Goal: Task Accomplishment & Management: Use online tool/utility

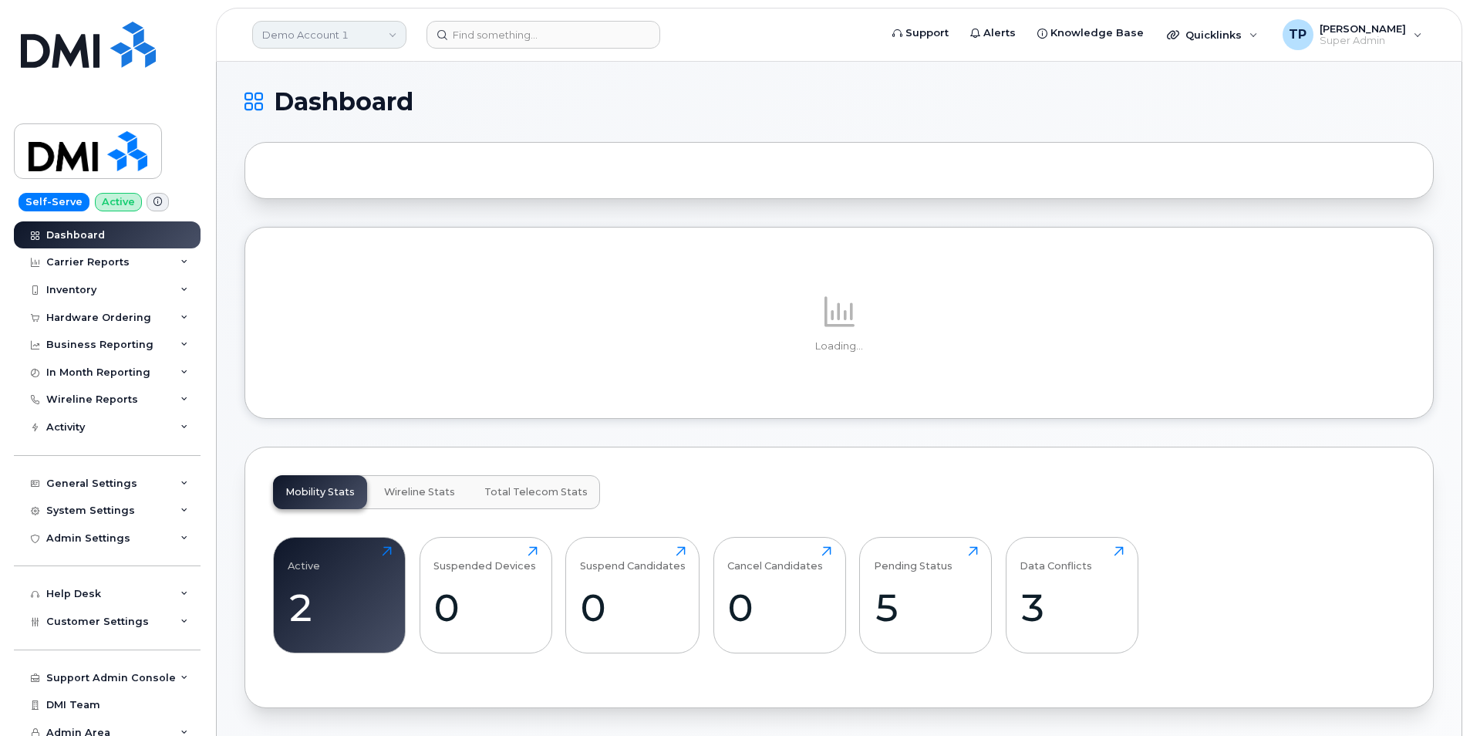
click at [389, 42] on link "Demo Account 1" at bounding box center [329, 35] width 154 height 28
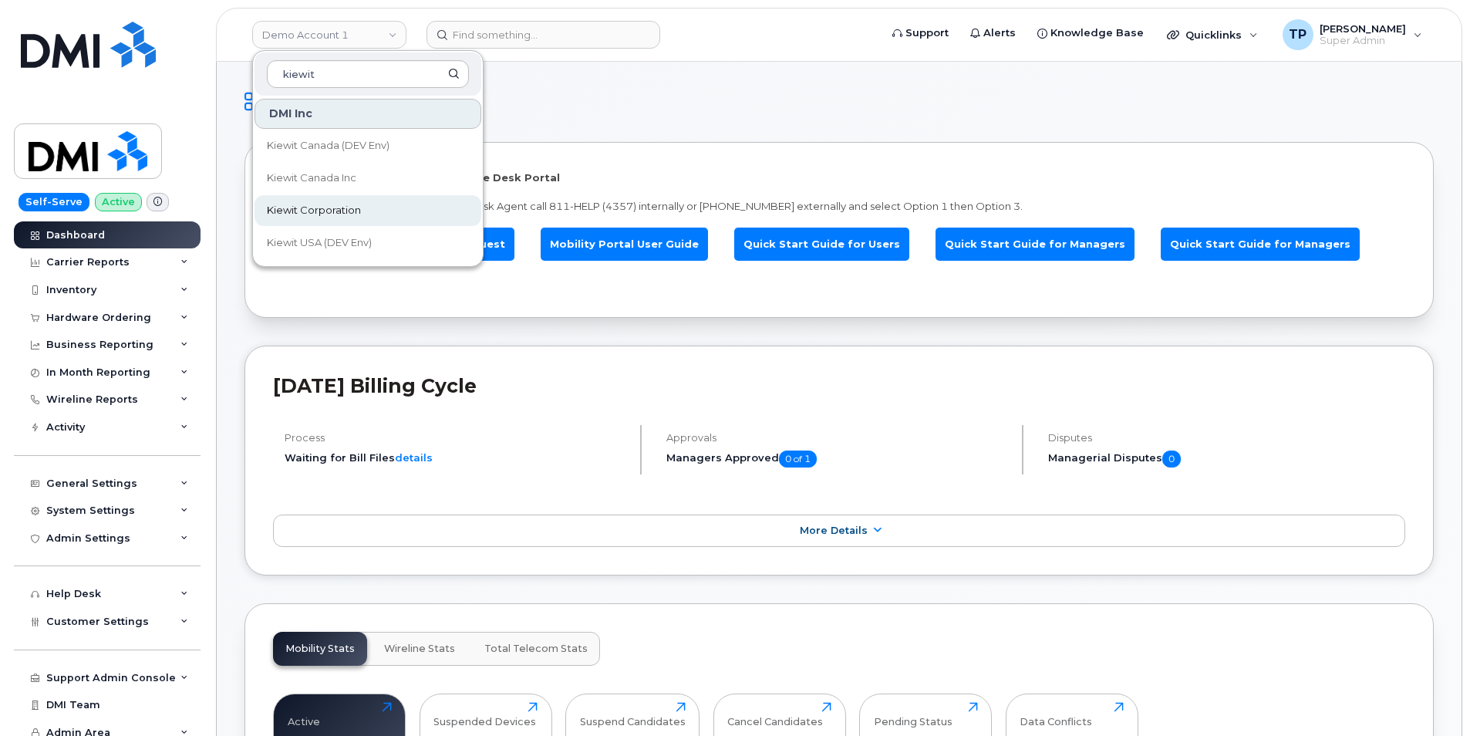
type input "kiewit"
click at [360, 210] on span "Kiewit Corporation" at bounding box center [314, 210] width 94 height 15
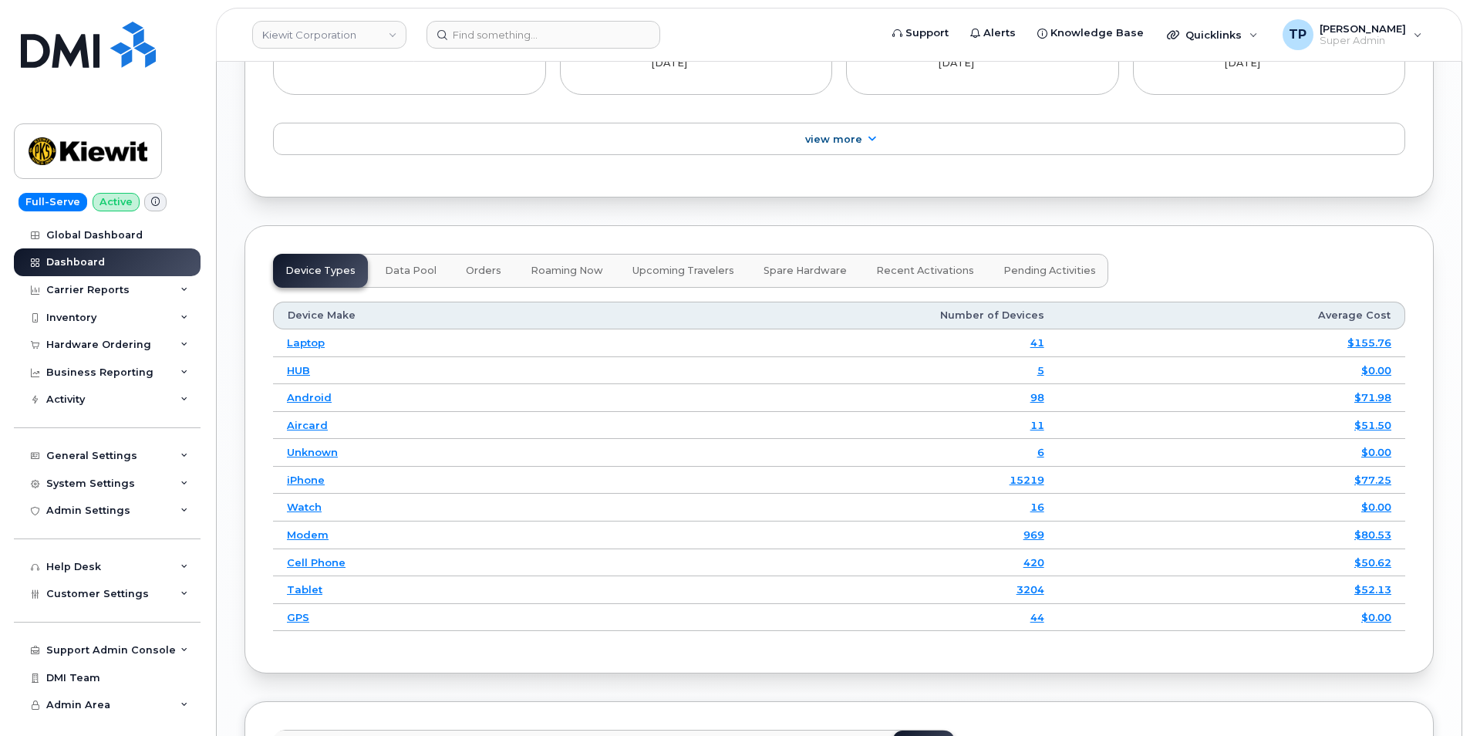
scroll to position [1928, 0]
click at [308, 472] on link "iPhone" at bounding box center [306, 478] width 38 height 12
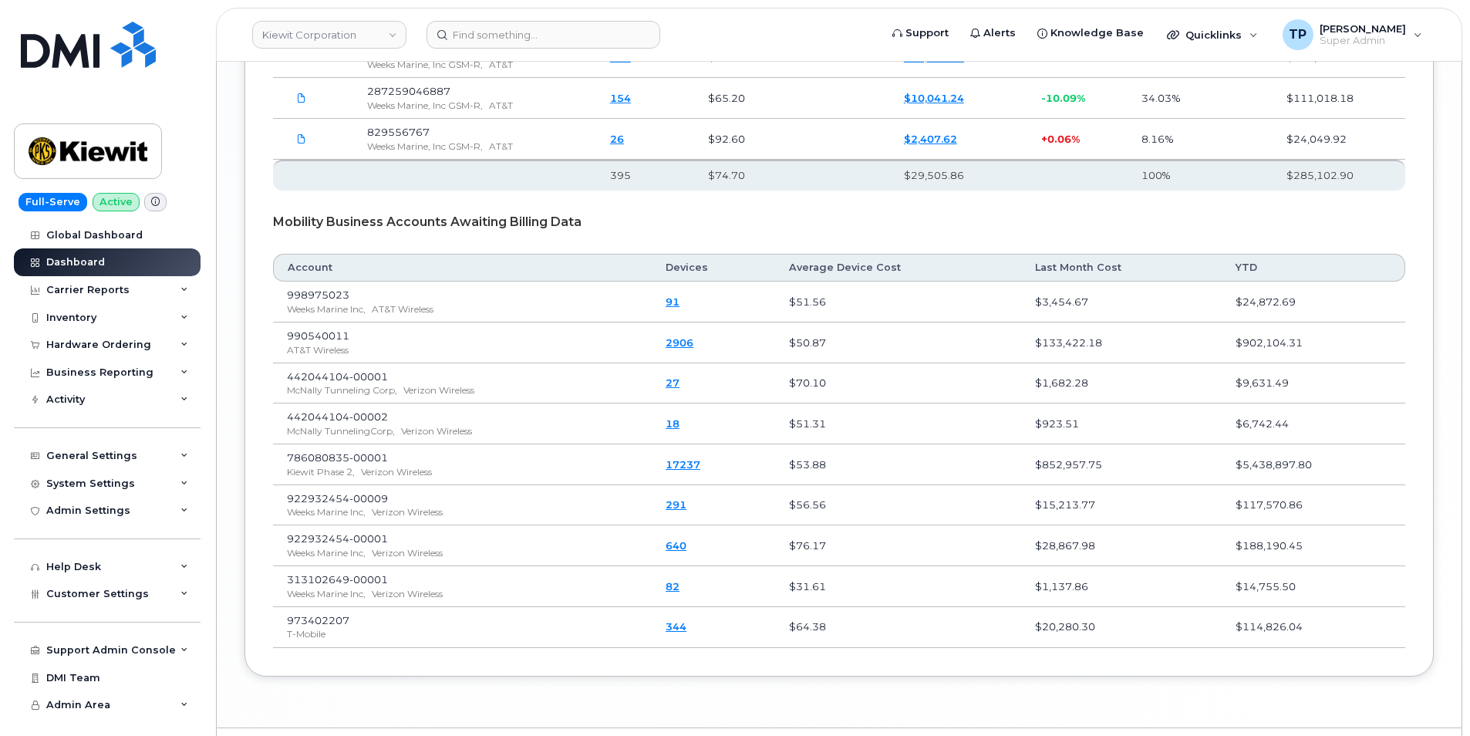
scroll to position [2751, 0]
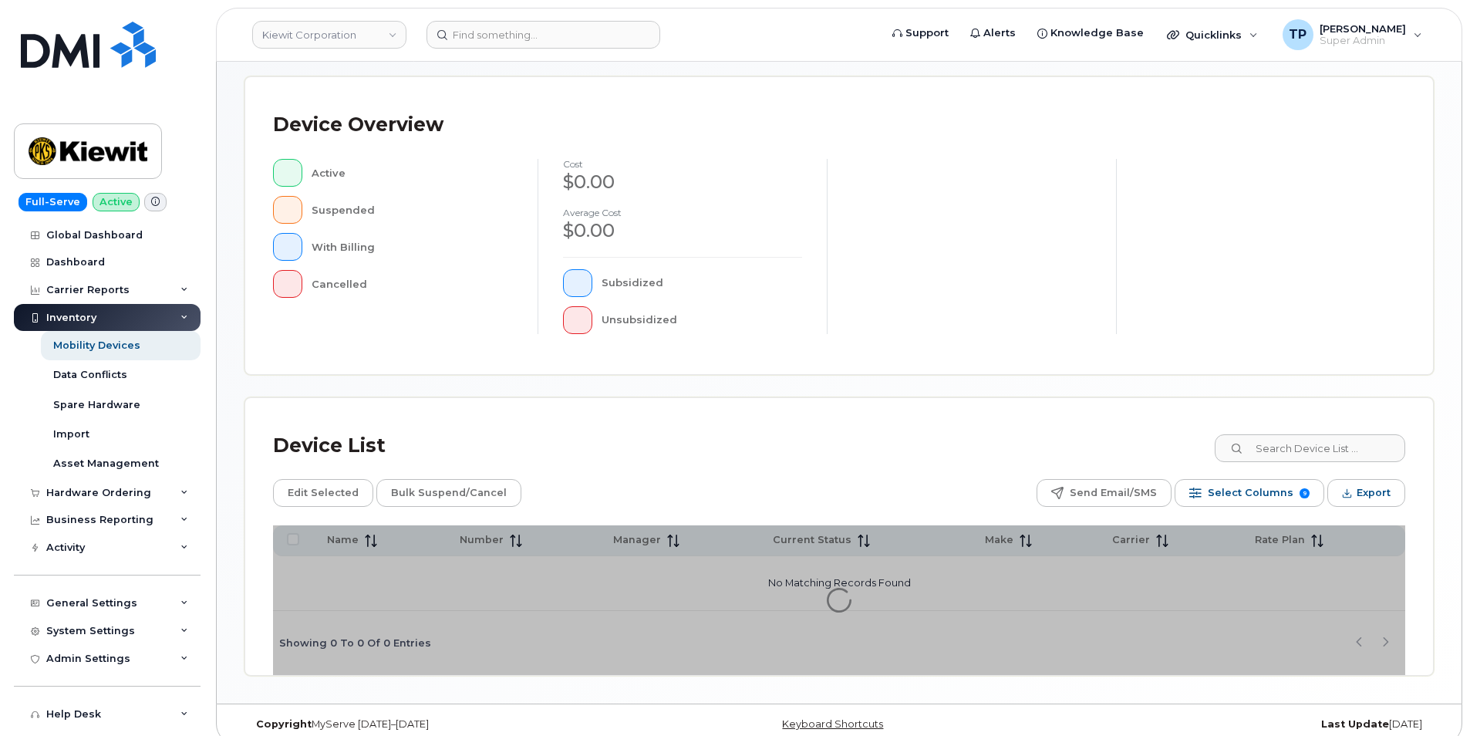
scroll to position [308, 0]
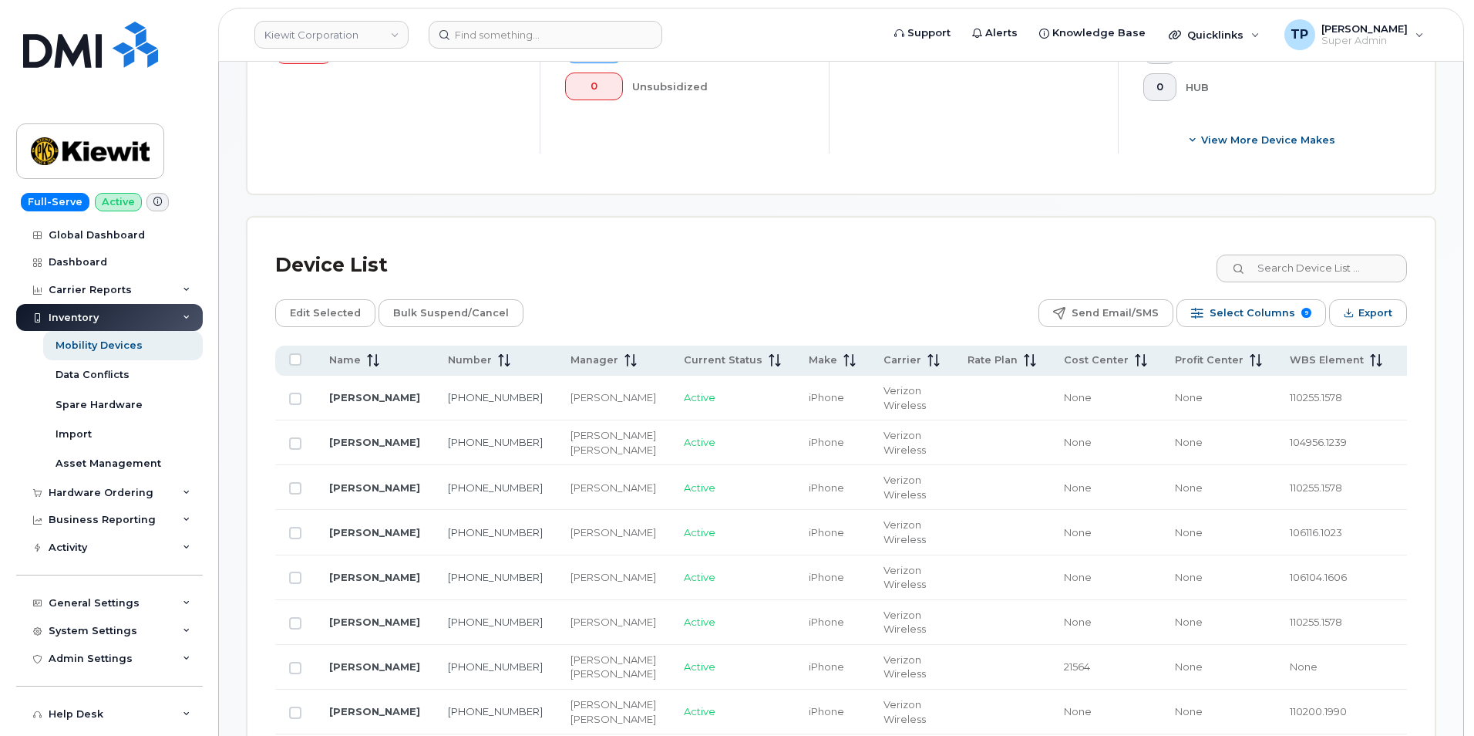
scroll to position [669, 0]
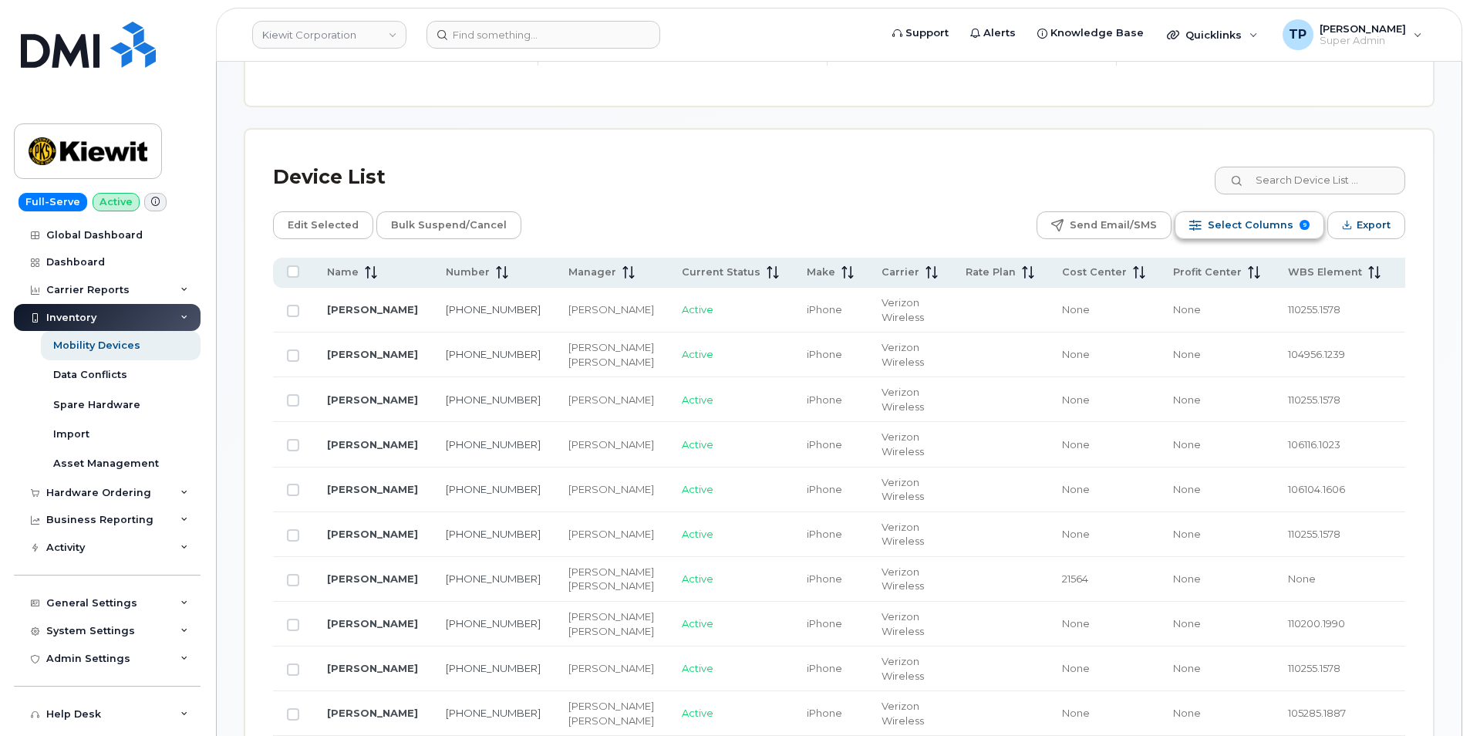
click at [1264, 230] on span "Select Columns" at bounding box center [1250, 225] width 86 height 23
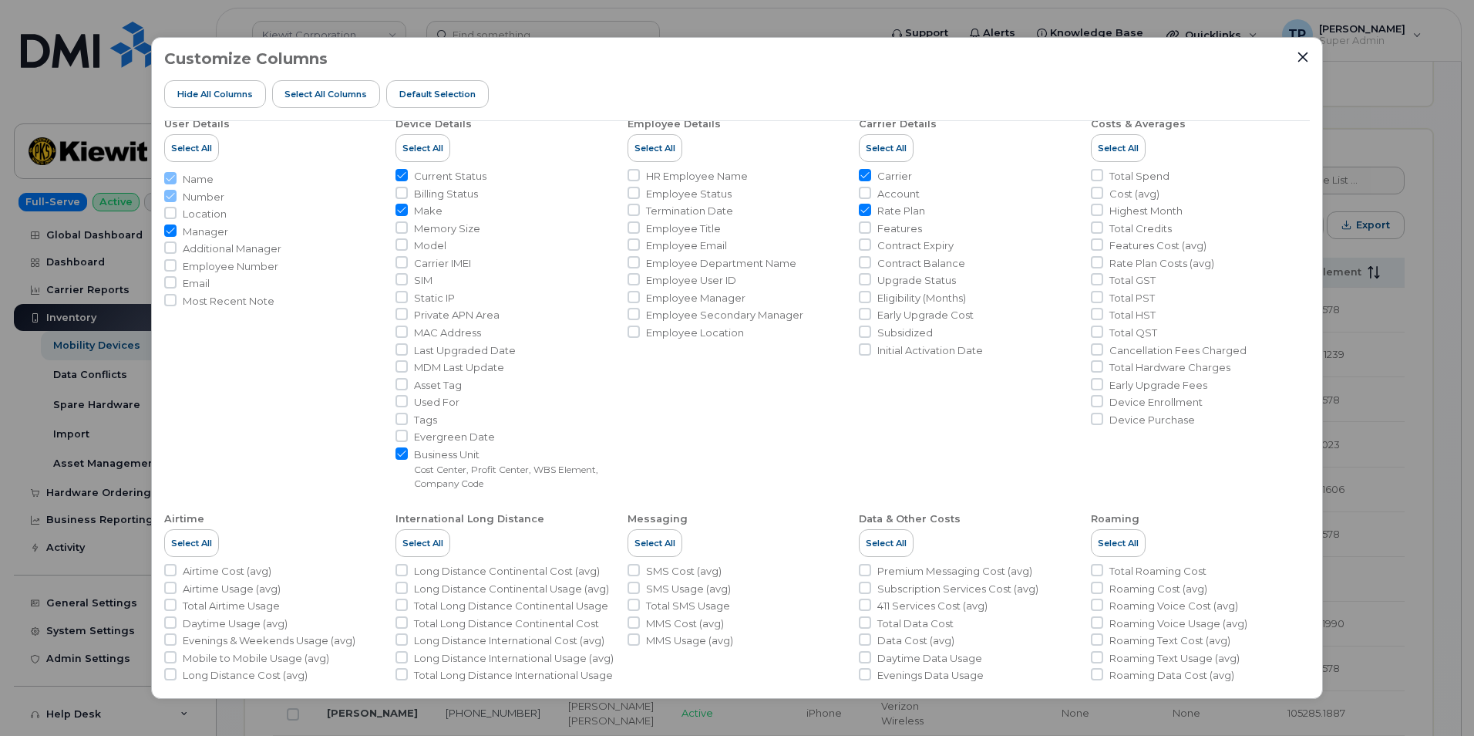
scroll to position [0, 0]
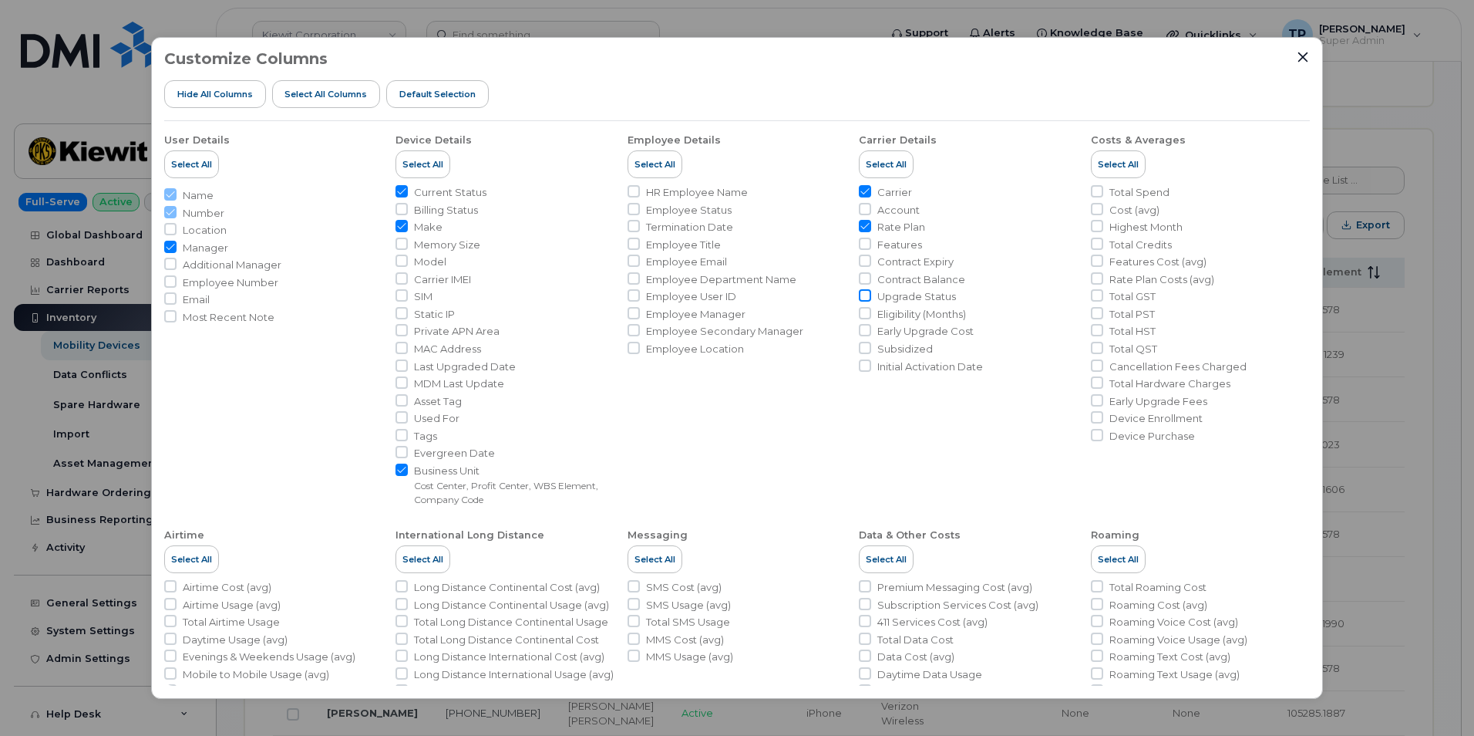
click at [863, 298] on input "Upgrade Status" at bounding box center [865, 295] width 12 height 12
checkbox input "true"
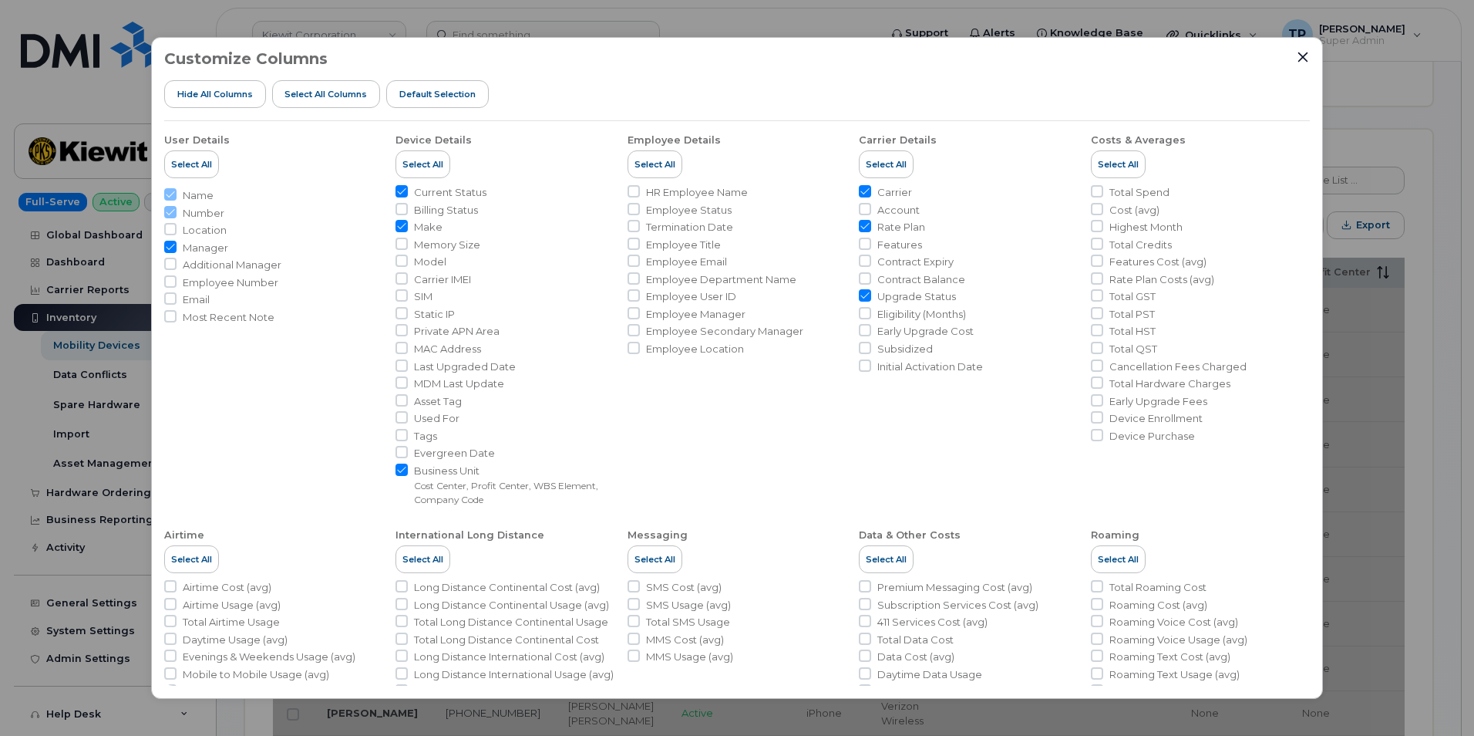
click at [404, 470] on input "Business Unit Cost Center, Profit Center, WBS Element, Company Code" at bounding box center [402, 469] width 12 height 12
click at [401, 468] on input "Business Unit Cost Center, Profit Center, WBS Element, Company Code" at bounding box center [402, 469] width 12 height 12
checkbox input "true"
click at [1305, 63] on button "Close" at bounding box center [1303, 57] width 14 height 14
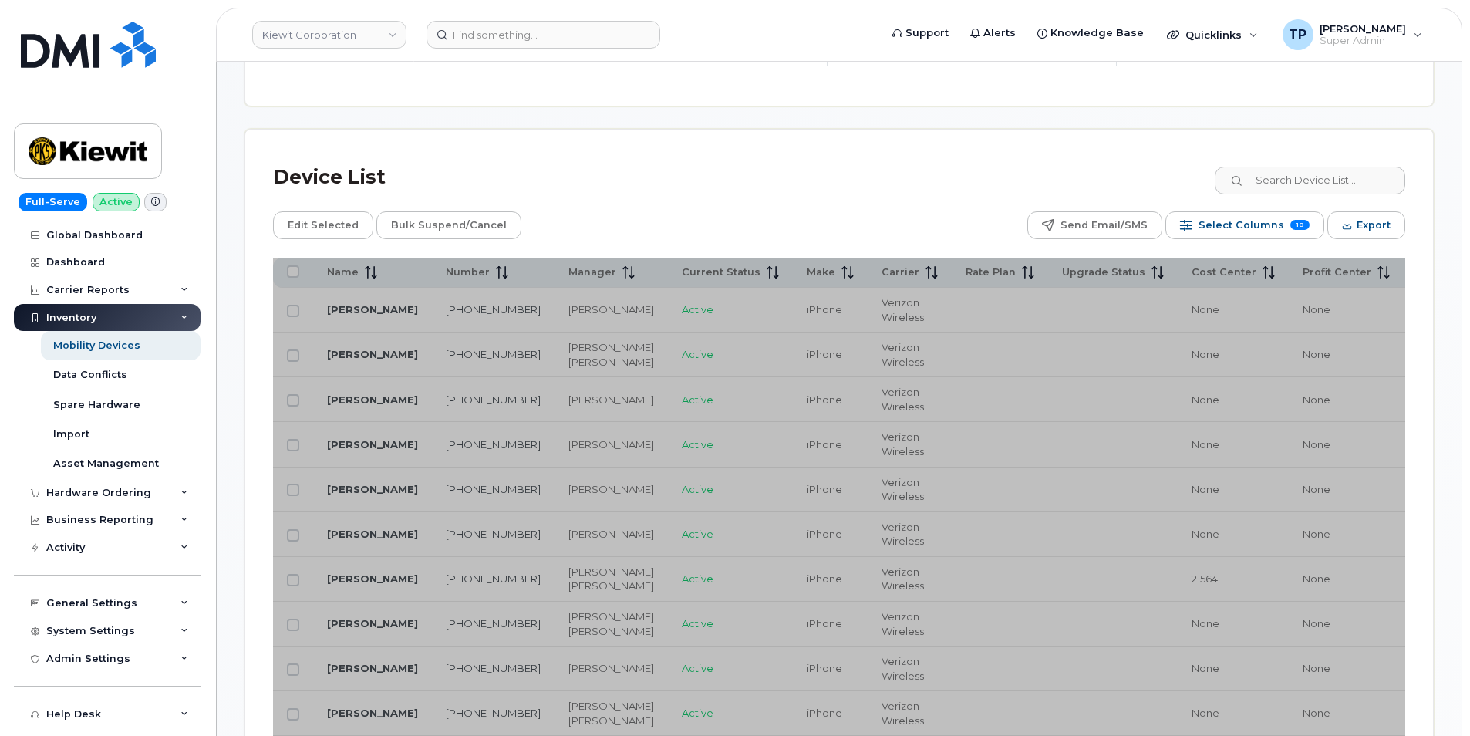
drag, startPoint x: 1363, startPoint y: 271, endPoint x: 1262, endPoint y: 269, distance: 101.0
click at [1252, 234] on span "Select Columns" at bounding box center [1241, 225] width 86 height 23
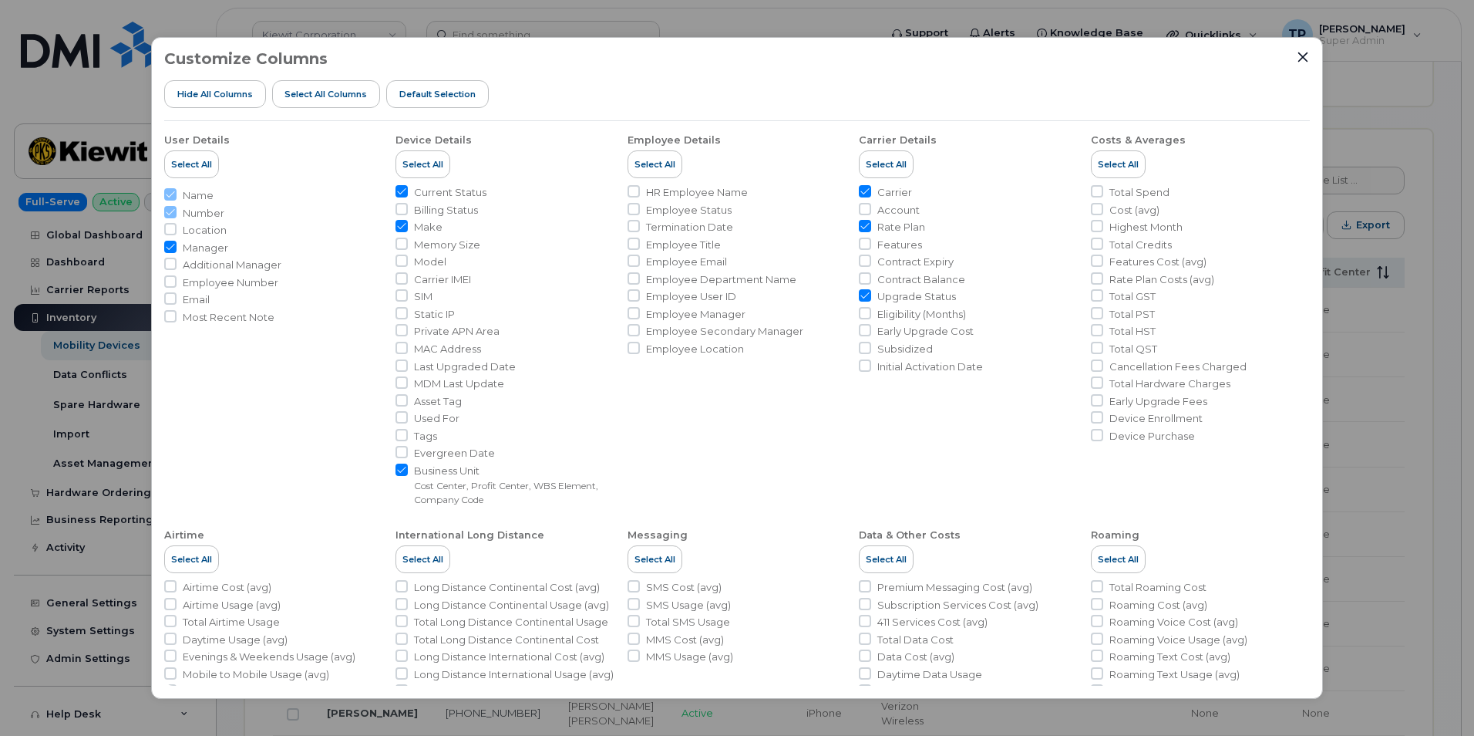
click at [422, 473] on span "Business Unit" at bounding box center [514, 470] width 200 height 15
click at [408, 473] on input "Business Unit Cost Center, Profit Center, WBS Element, Company Code" at bounding box center [402, 469] width 12 height 12
checkbox input "false"
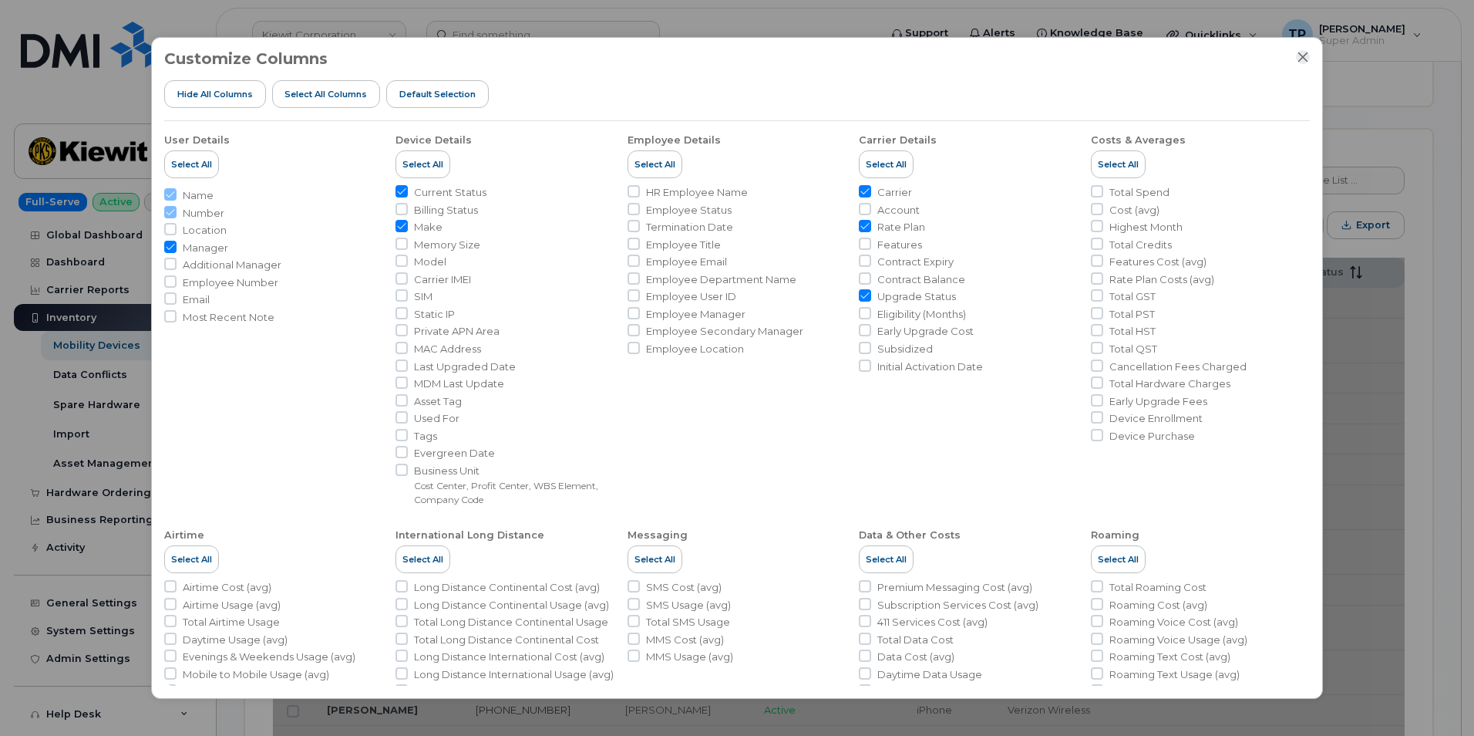
click at [1306, 59] on icon "Close" at bounding box center [1303, 57] width 12 height 12
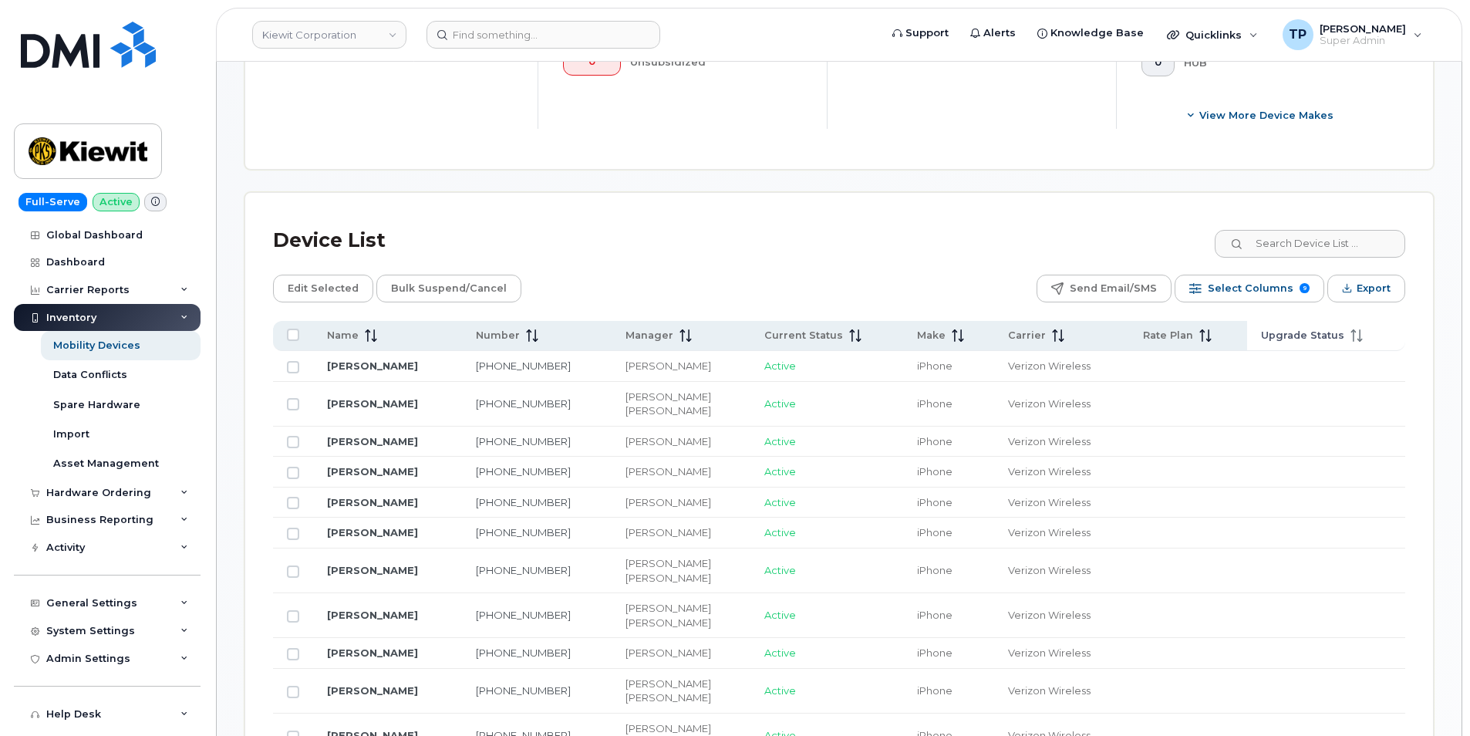
scroll to position [617, 0]
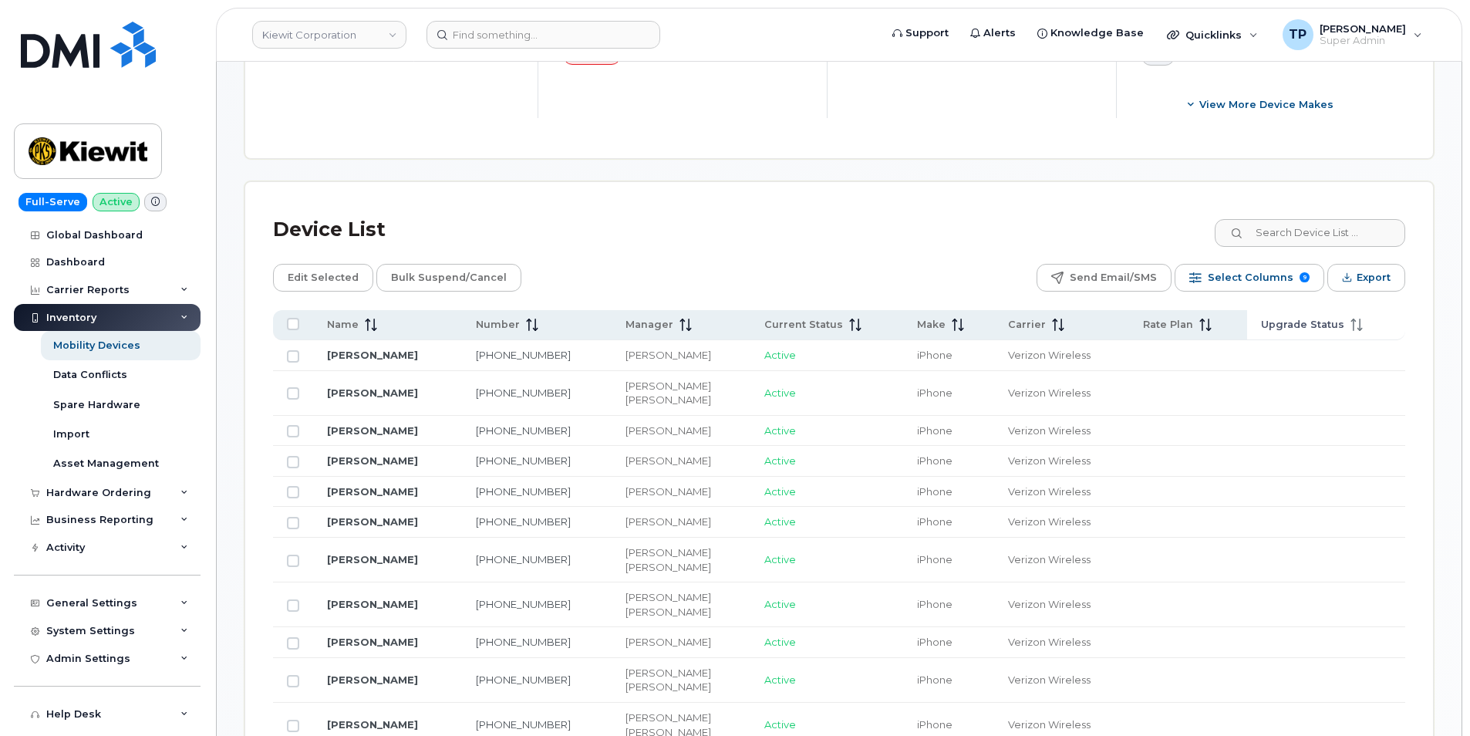
click at [1336, 324] on span "Upgrade Status" at bounding box center [1302, 325] width 83 height 14
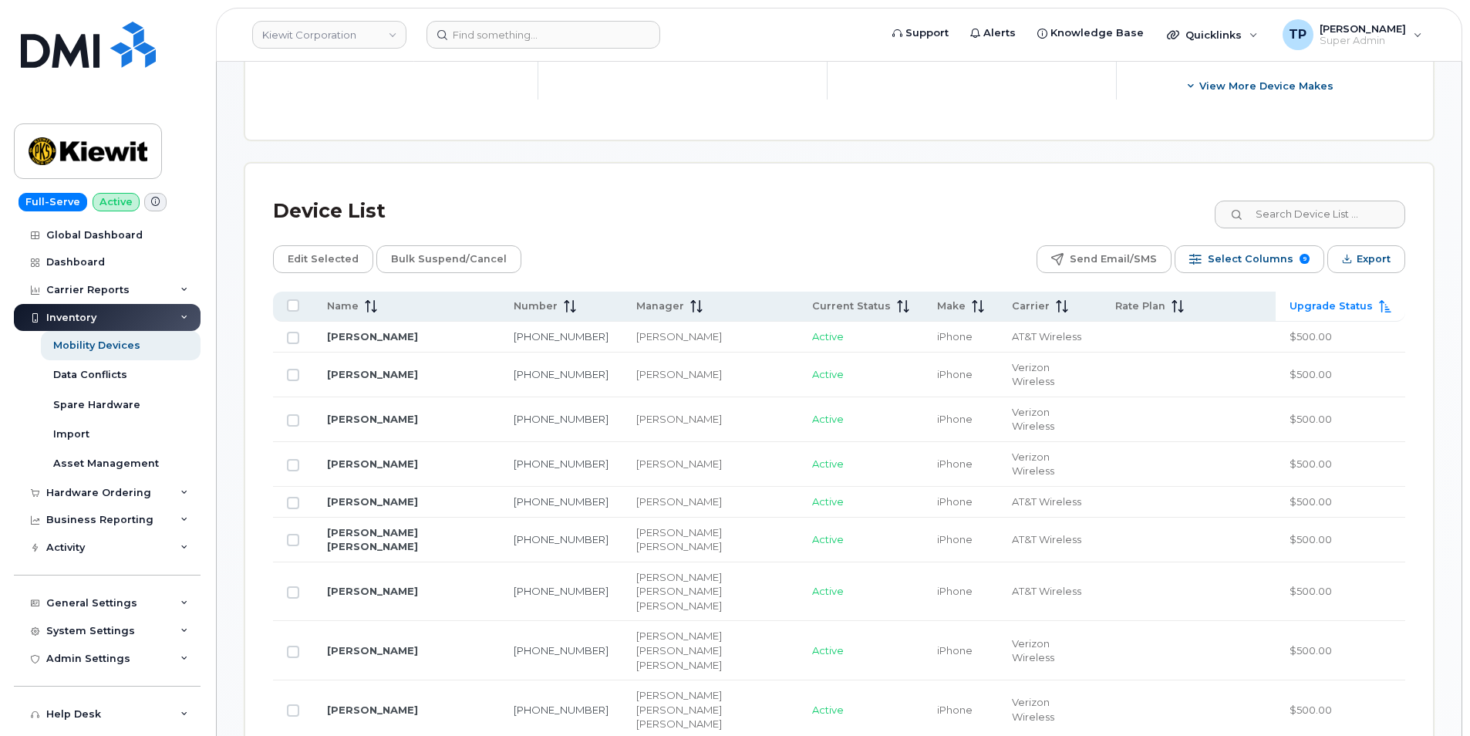
scroll to position [433, 0]
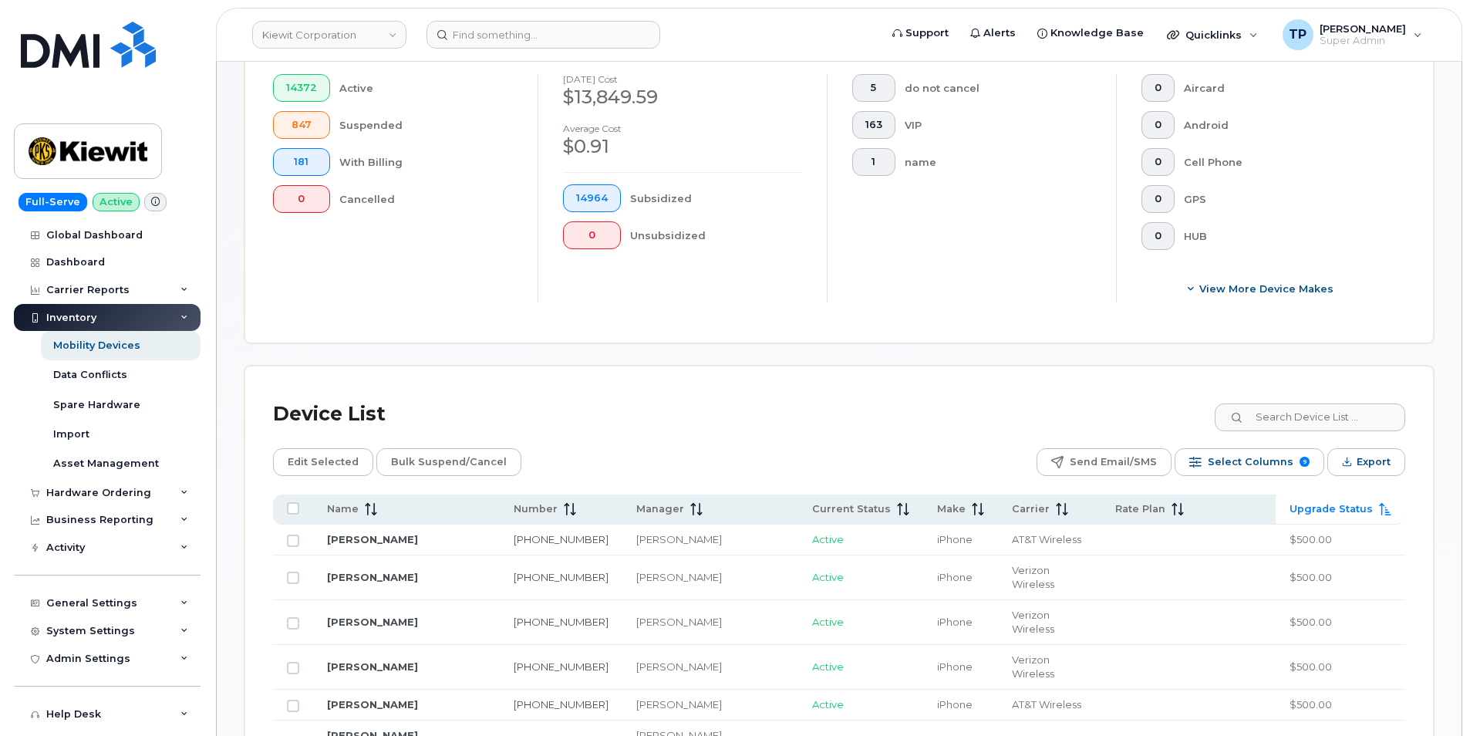
click at [1339, 506] on span "Upgrade Status" at bounding box center [1330, 509] width 83 height 14
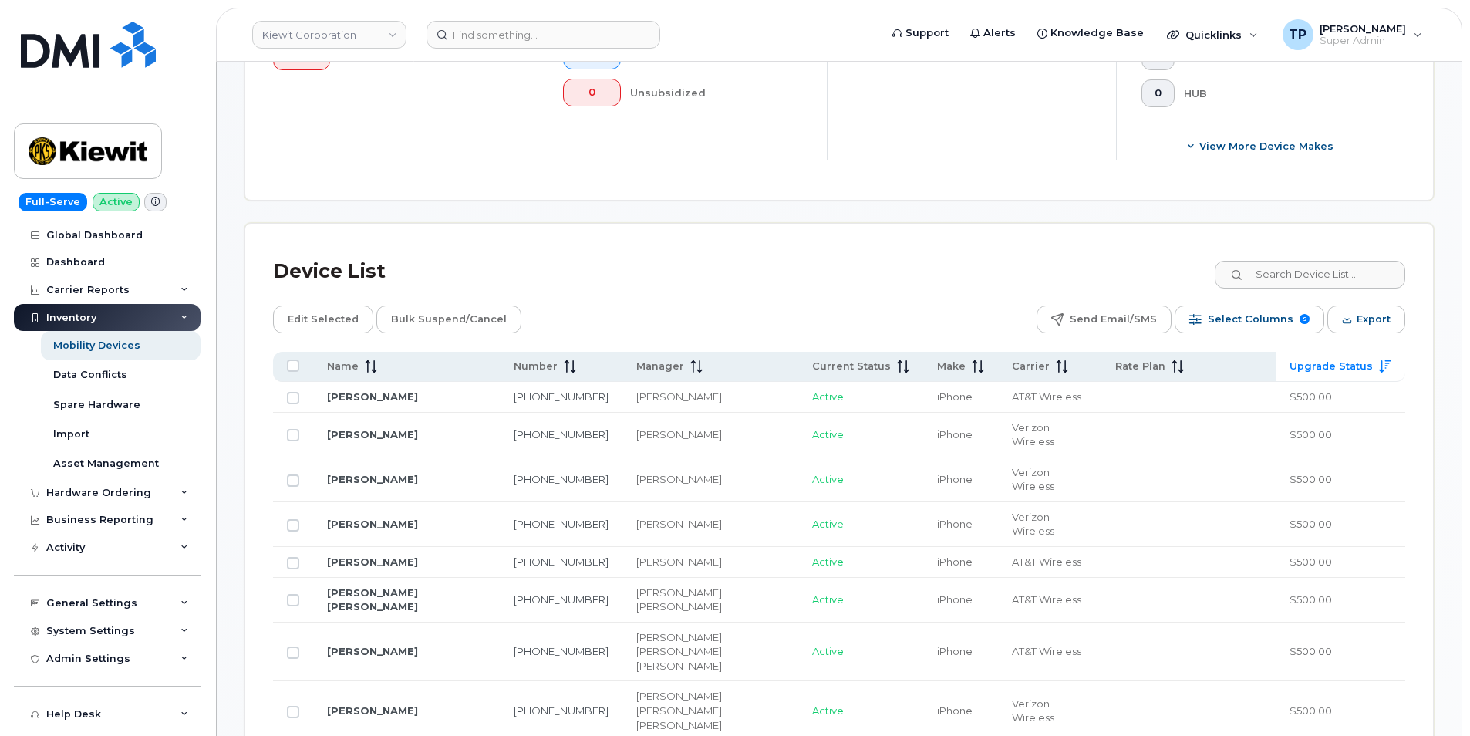
scroll to position [587, 0]
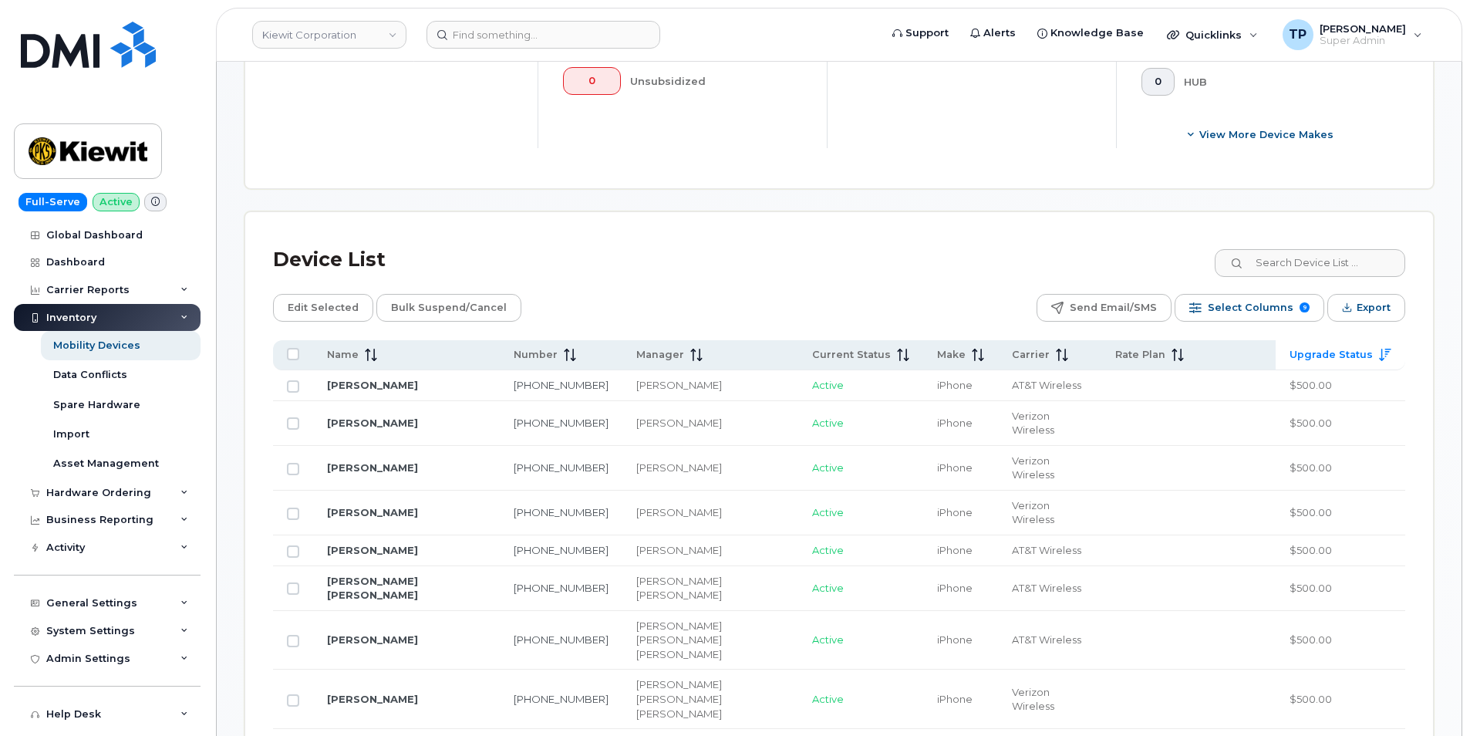
click at [1343, 349] on span "Upgrade Status" at bounding box center [1330, 355] width 83 height 14
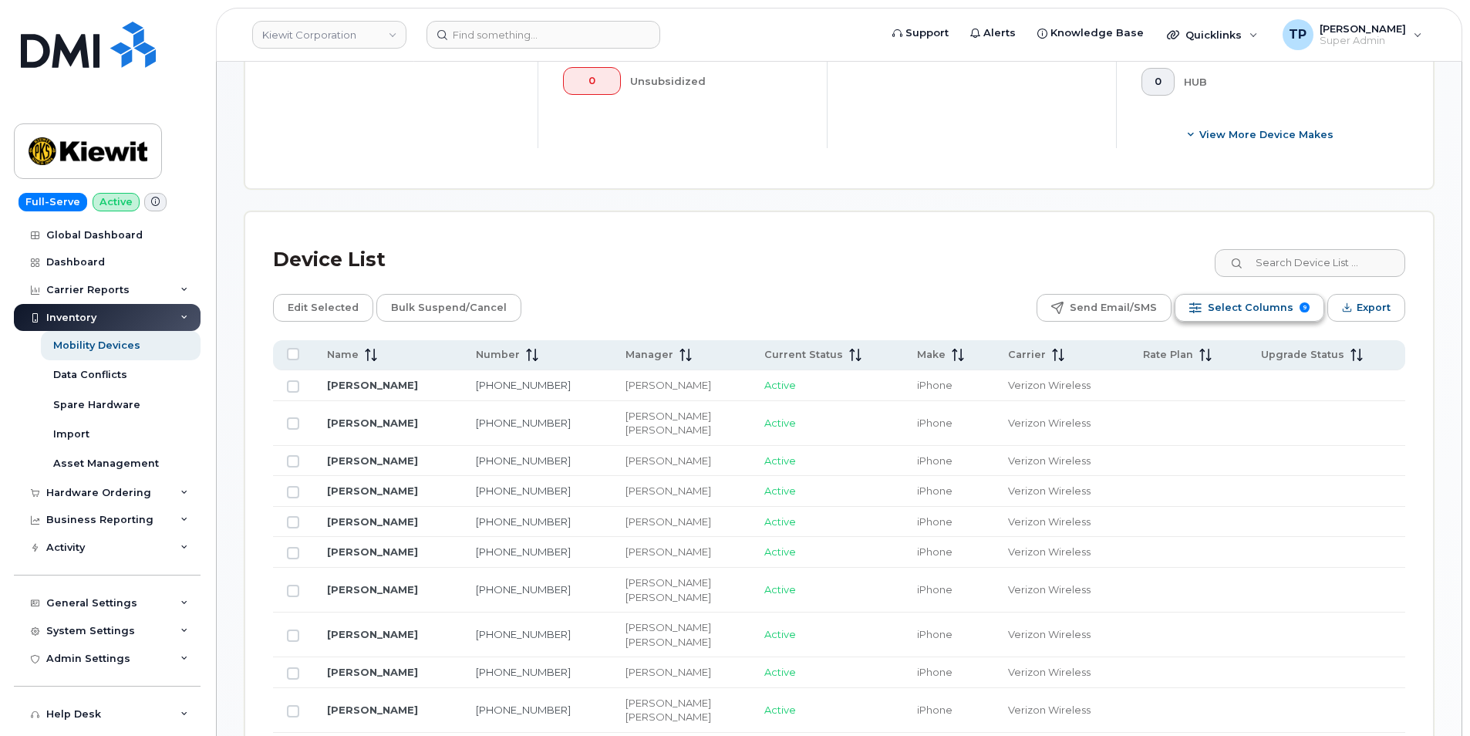
click at [1244, 315] on span "Select Columns" at bounding box center [1250, 307] width 86 height 23
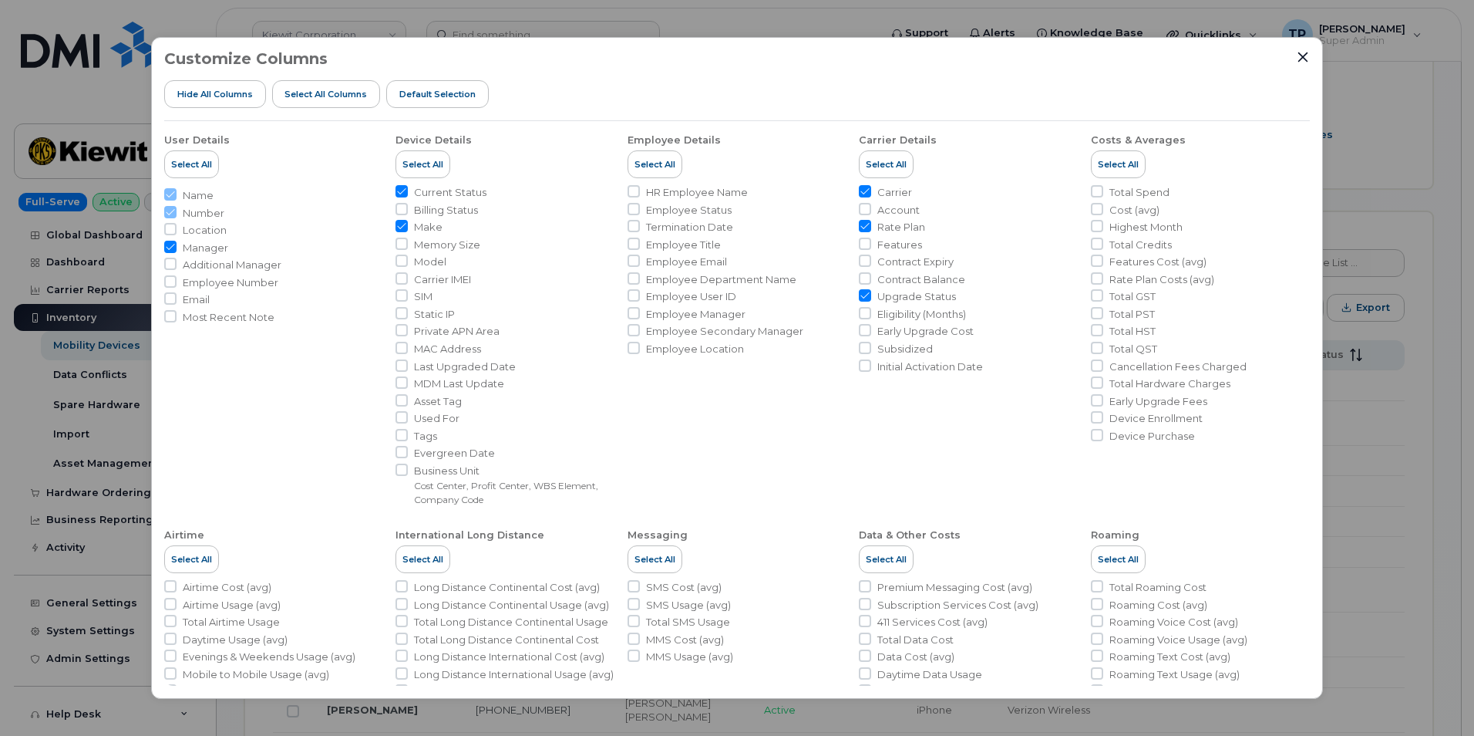
click at [410, 473] on li "Business Unit Cost Center, Profit Center, WBS Element, Company Code" at bounding box center [505, 484] width 219 height 43
click at [402, 470] on input "Business Unit Cost Center, Profit Center, WBS Element, Company Code" at bounding box center [402, 469] width 12 height 12
checkbox input "true"
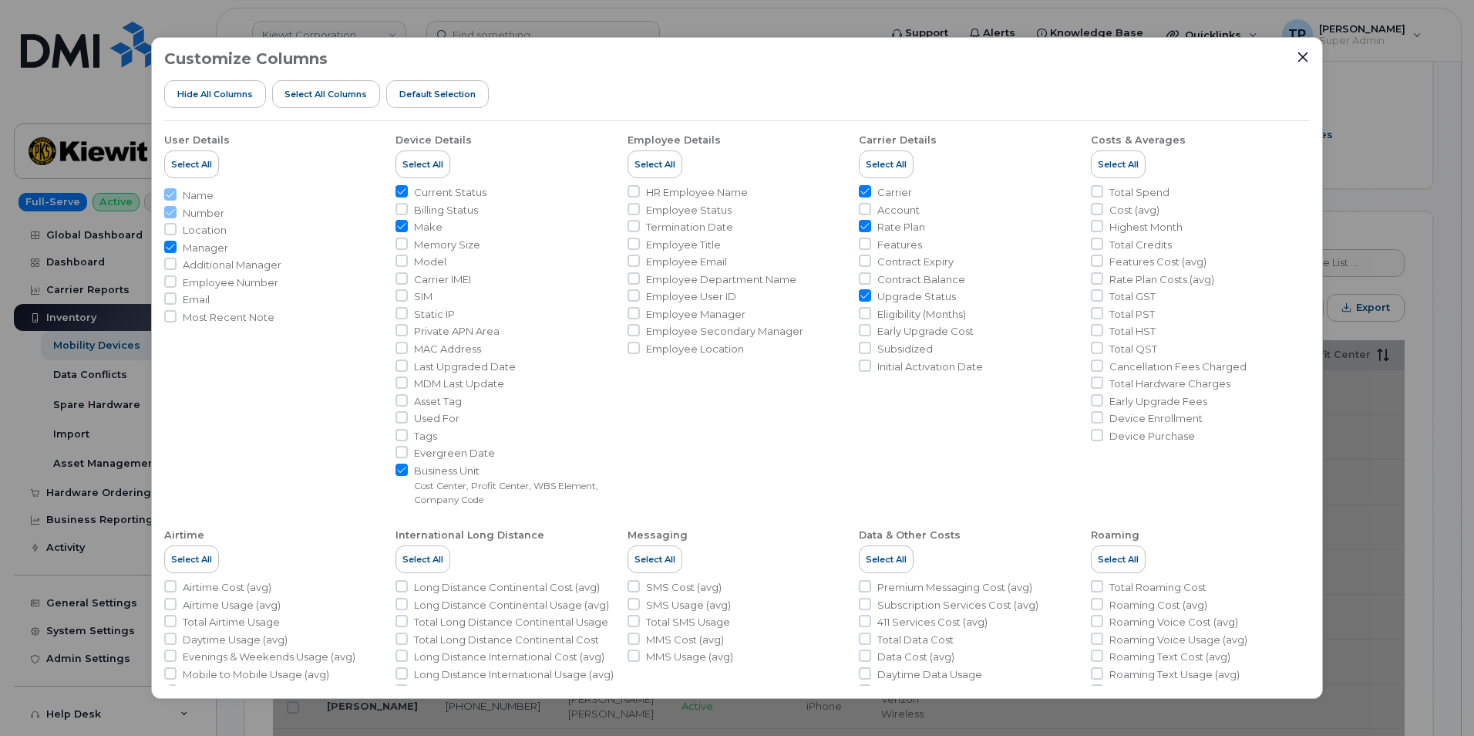
click at [173, 245] on input "Manager" at bounding box center [170, 247] width 12 height 12
checkbox input "false"
click at [1302, 53] on icon "Close" at bounding box center [1303, 57] width 12 height 12
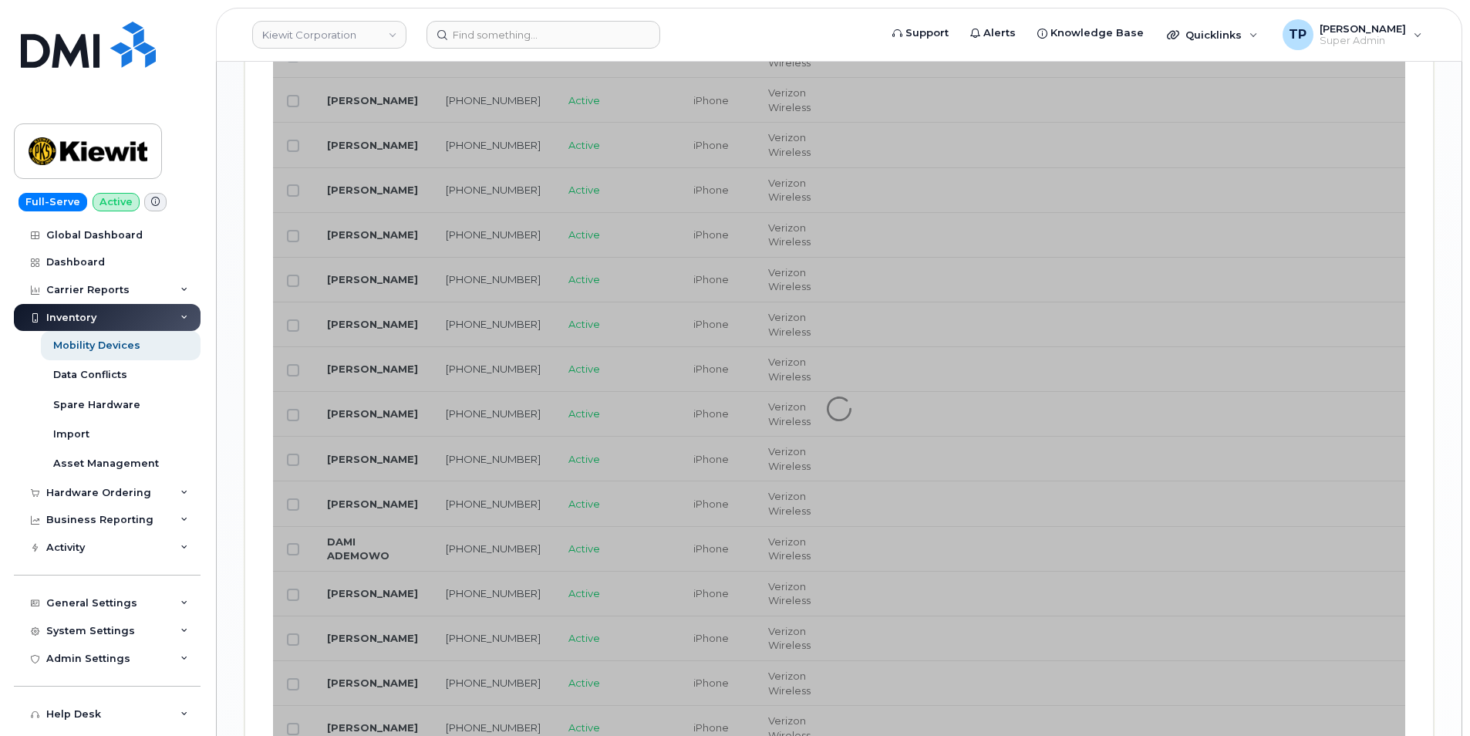
scroll to position [1512, 0]
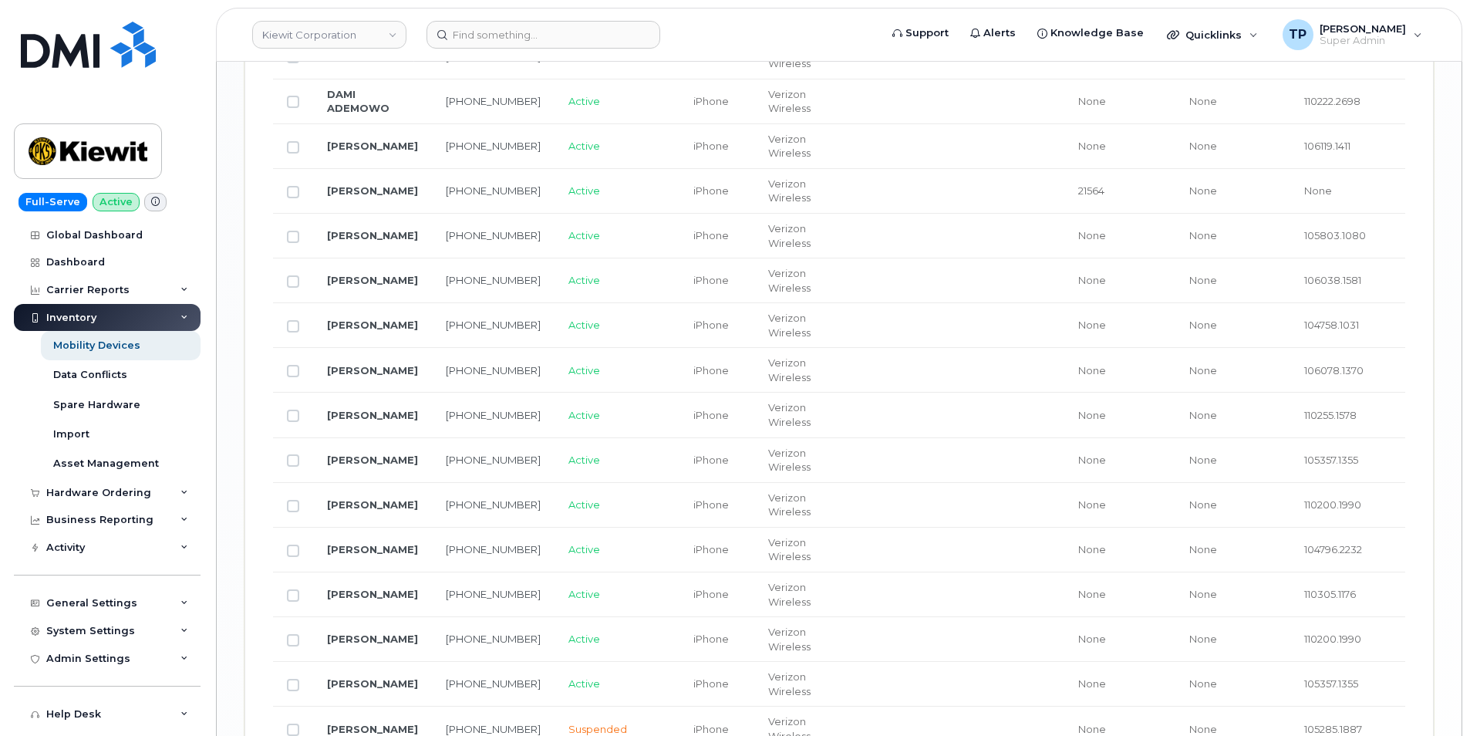
scroll to position [2622, 0]
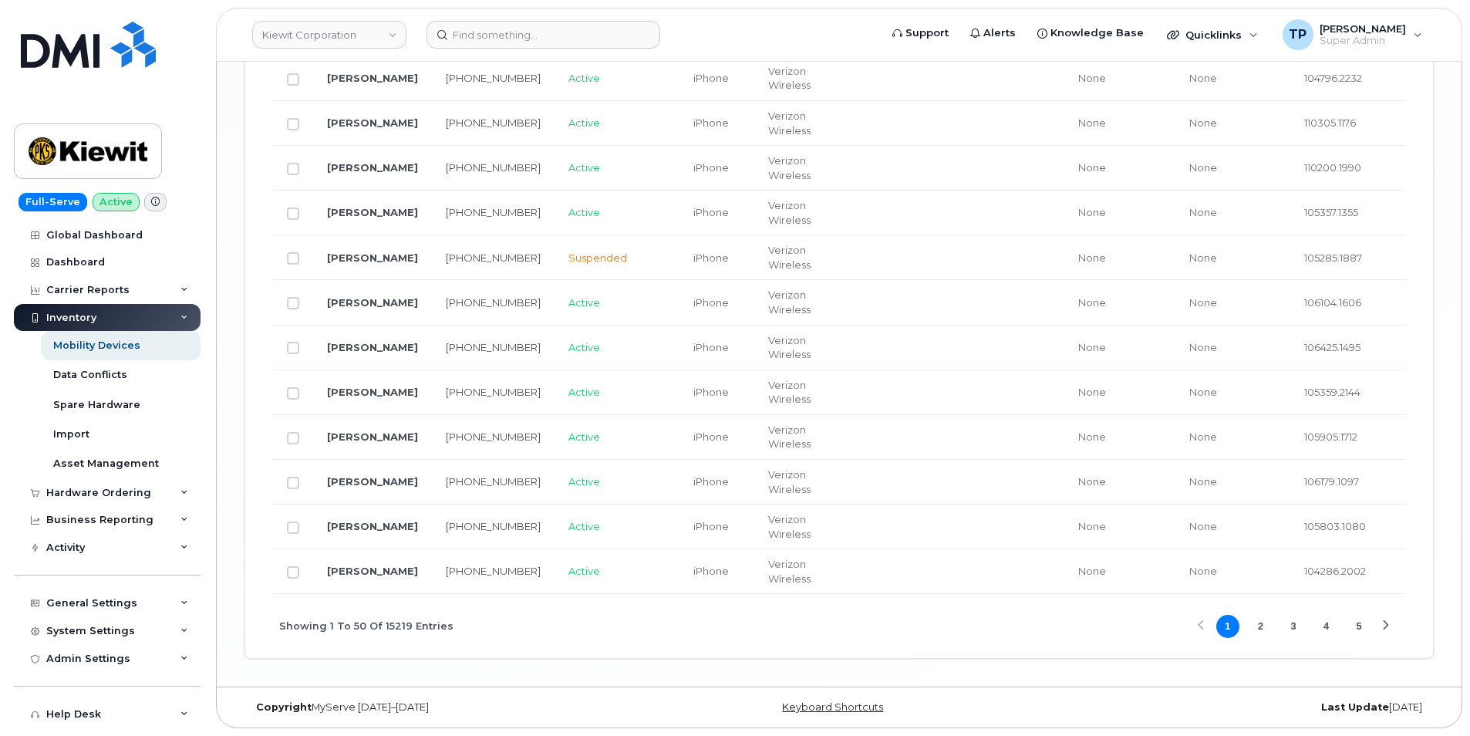
click at [1363, 624] on button "5" at bounding box center [1358, 626] width 23 height 23
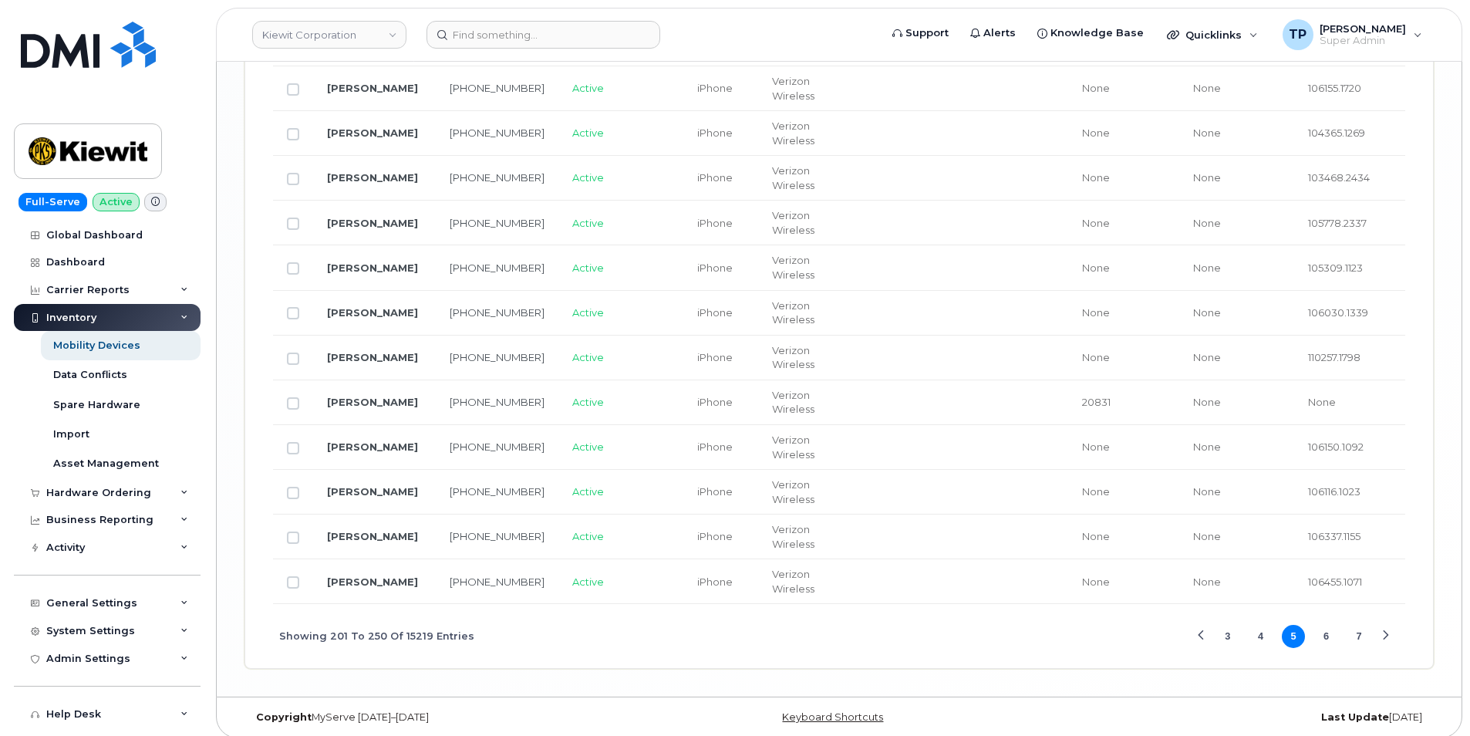
scroll to position [2608, 0]
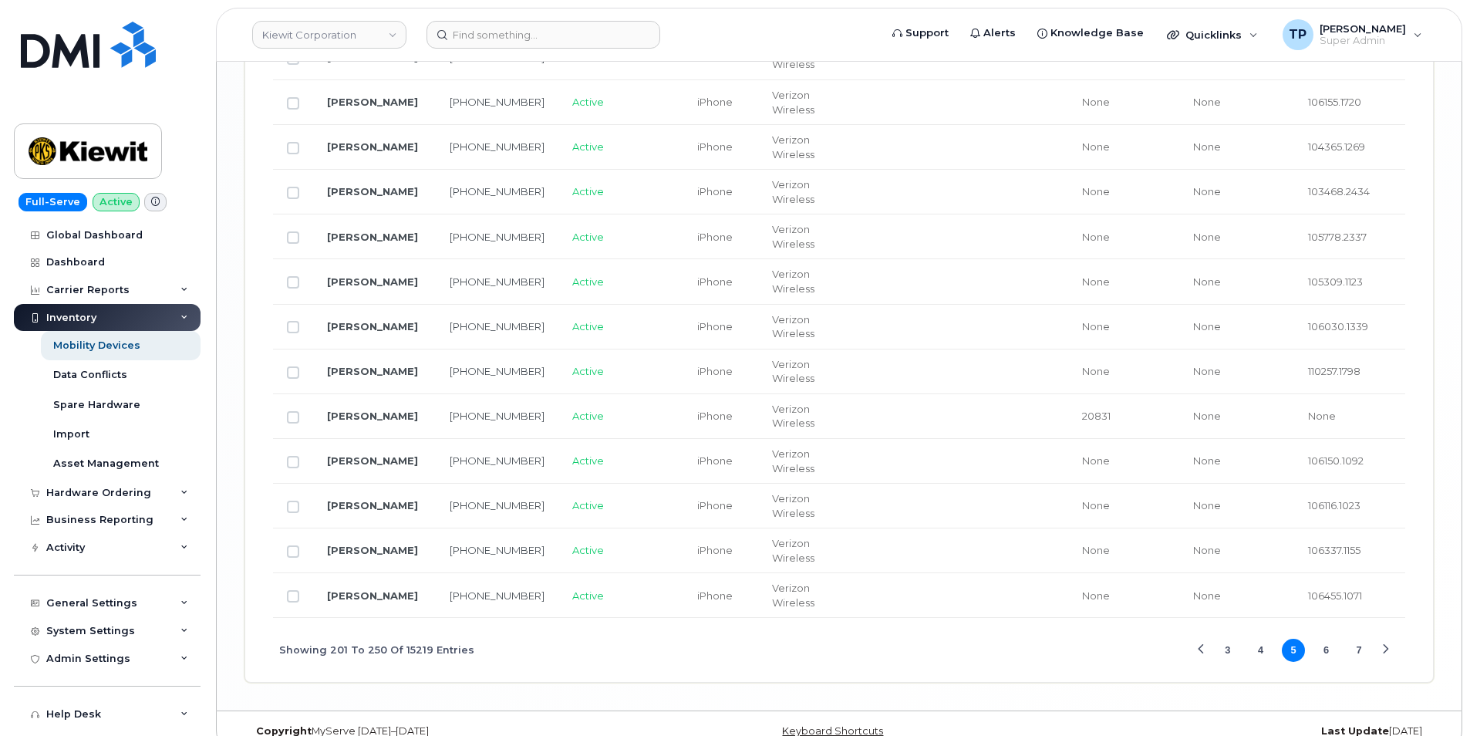
click at [1363, 638] on button "7" at bounding box center [1358, 649] width 23 height 23
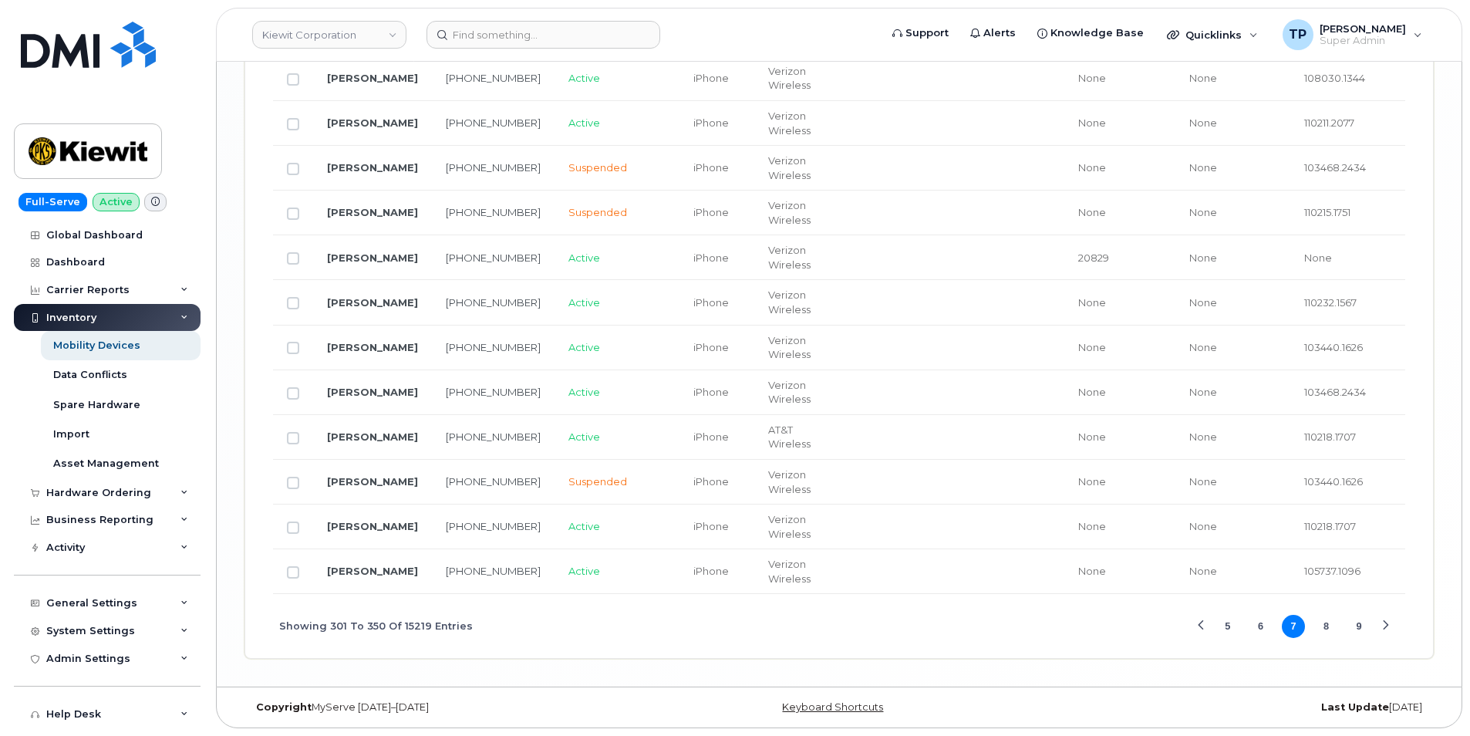
click at [1363, 624] on div "Showing 301 To 350 Of 15219 Entries 5 6 7 8 9" at bounding box center [839, 626] width 1132 height 64
click at [1362, 638] on button "9" at bounding box center [1358, 626] width 23 height 23
click at [1363, 638] on button "11" at bounding box center [1358, 626] width 23 height 23
click at [1363, 638] on button "13" at bounding box center [1358, 626] width 23 height 23
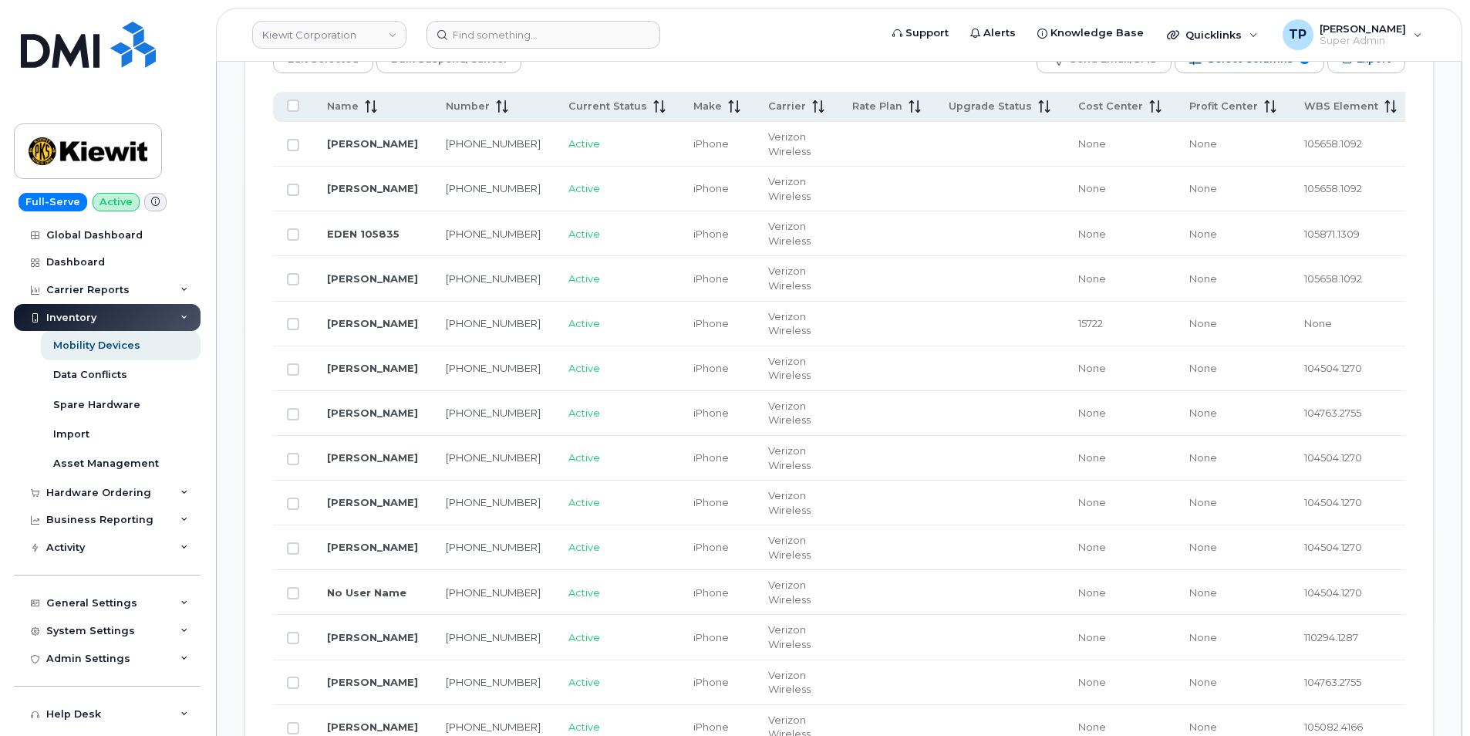
scroll to position [450, 0]
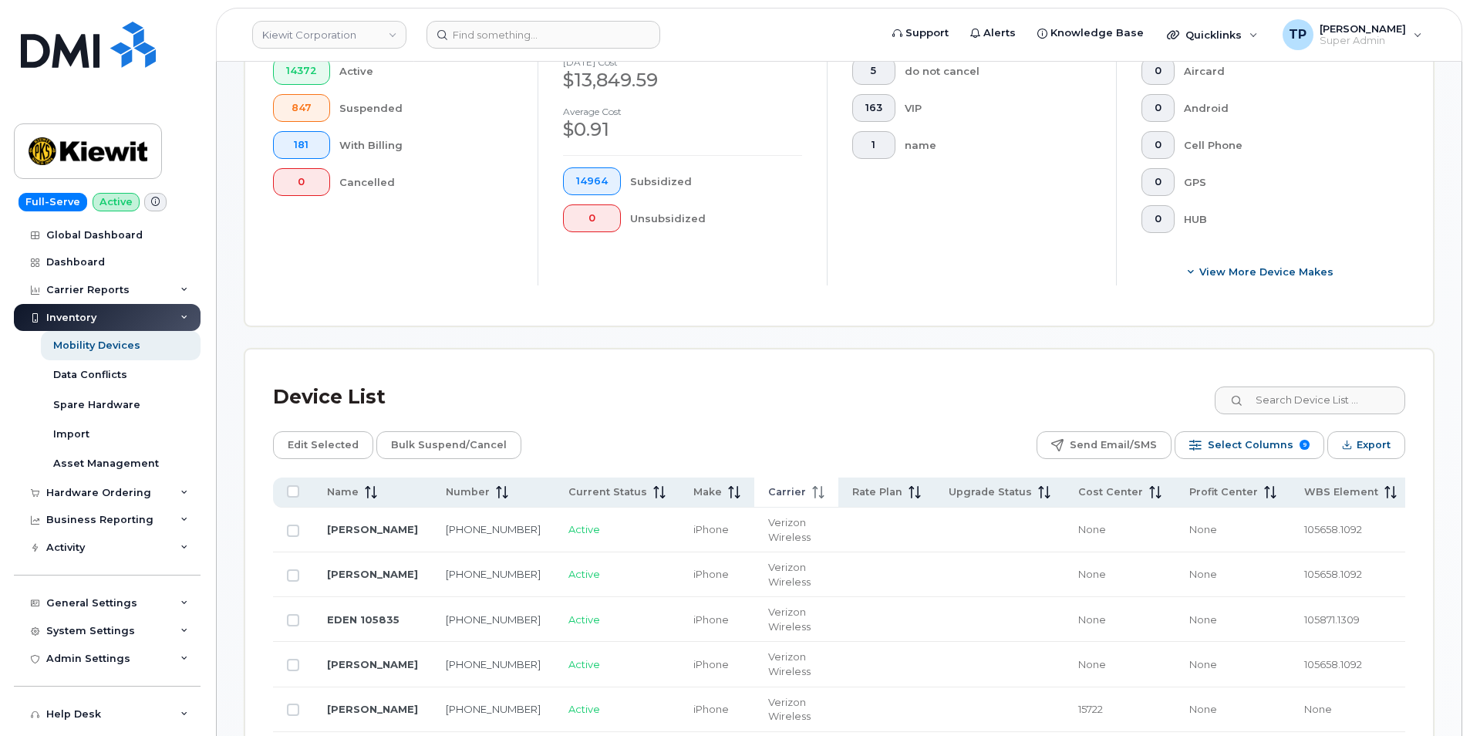
click at [768, 488] on span "Carrier" at bounding box center [787, 492] width 38 height 14
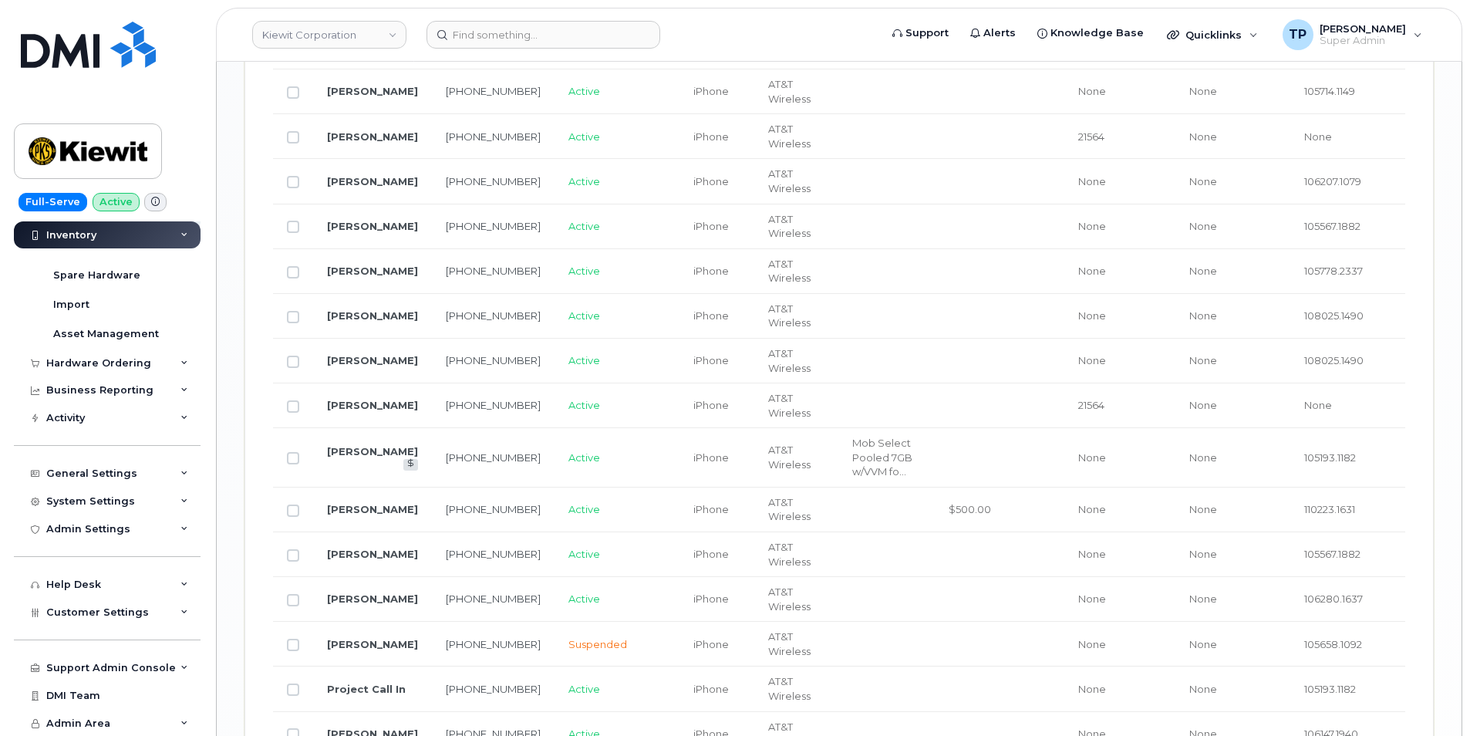
scroll to position [2709, 0]
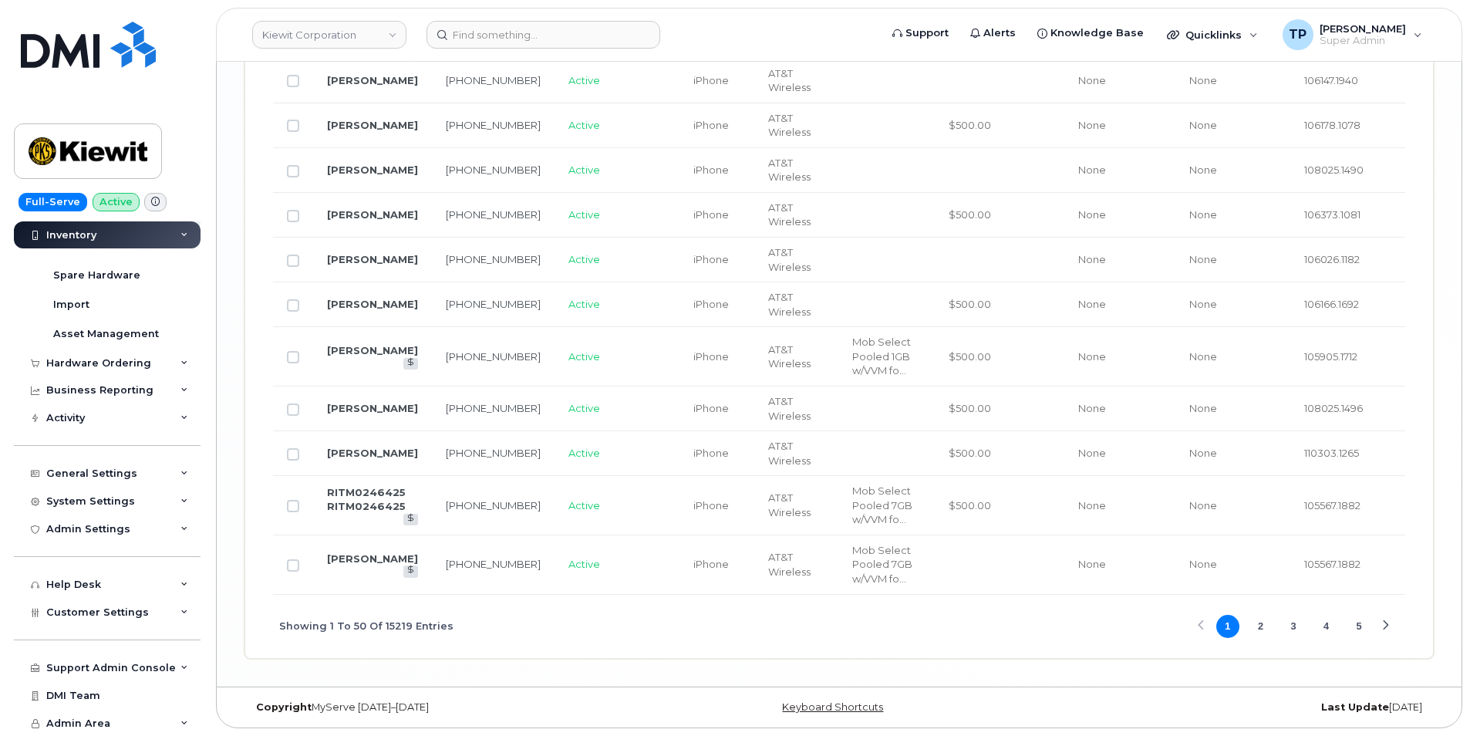
click at [1258, 628] on button "2" at bounding box center [1259, 626] width 23 height 23
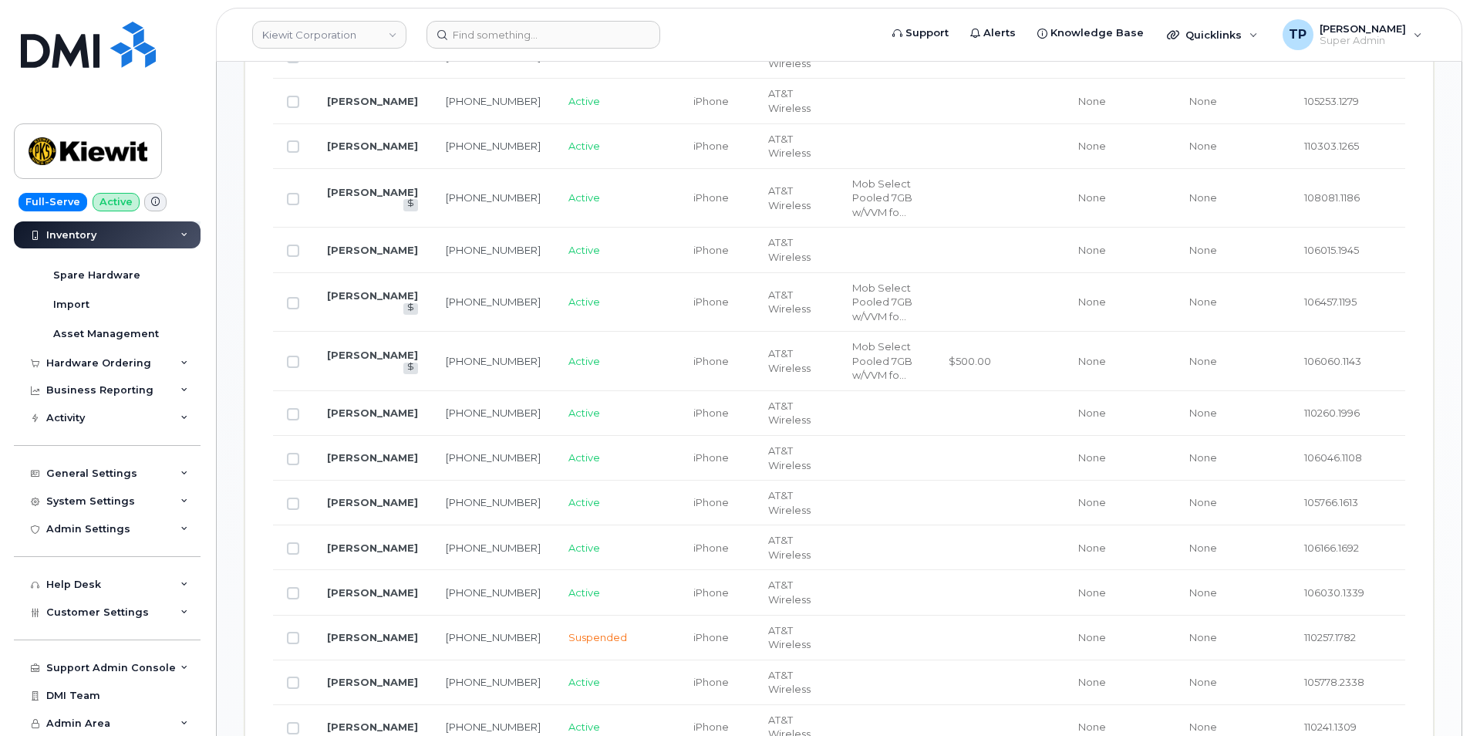
scroll to position [781, 0]
